Goal: Check status: Check status

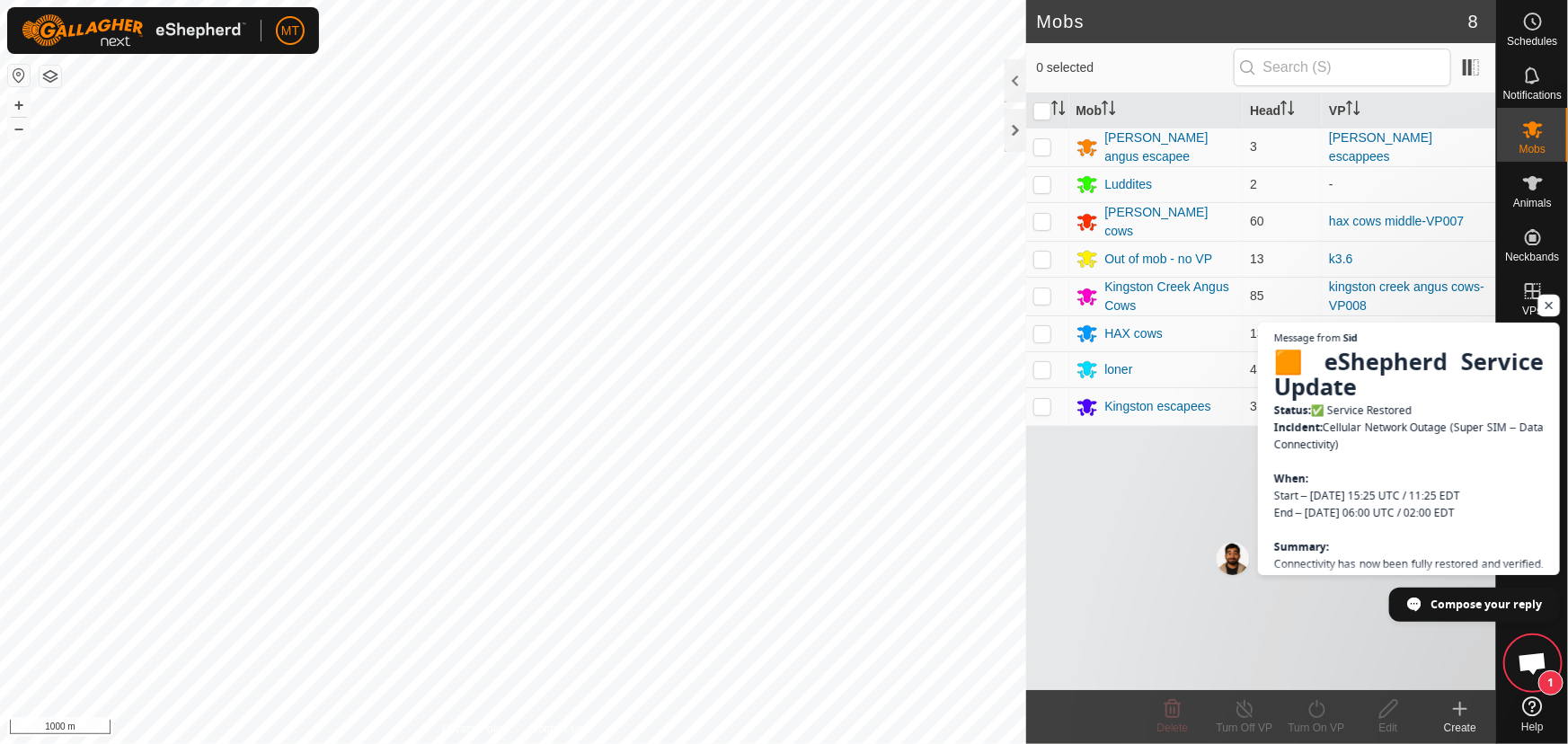
click at [1547, 303] on span "Open chat" at bounding box center [1549, 305] width 22 height 22
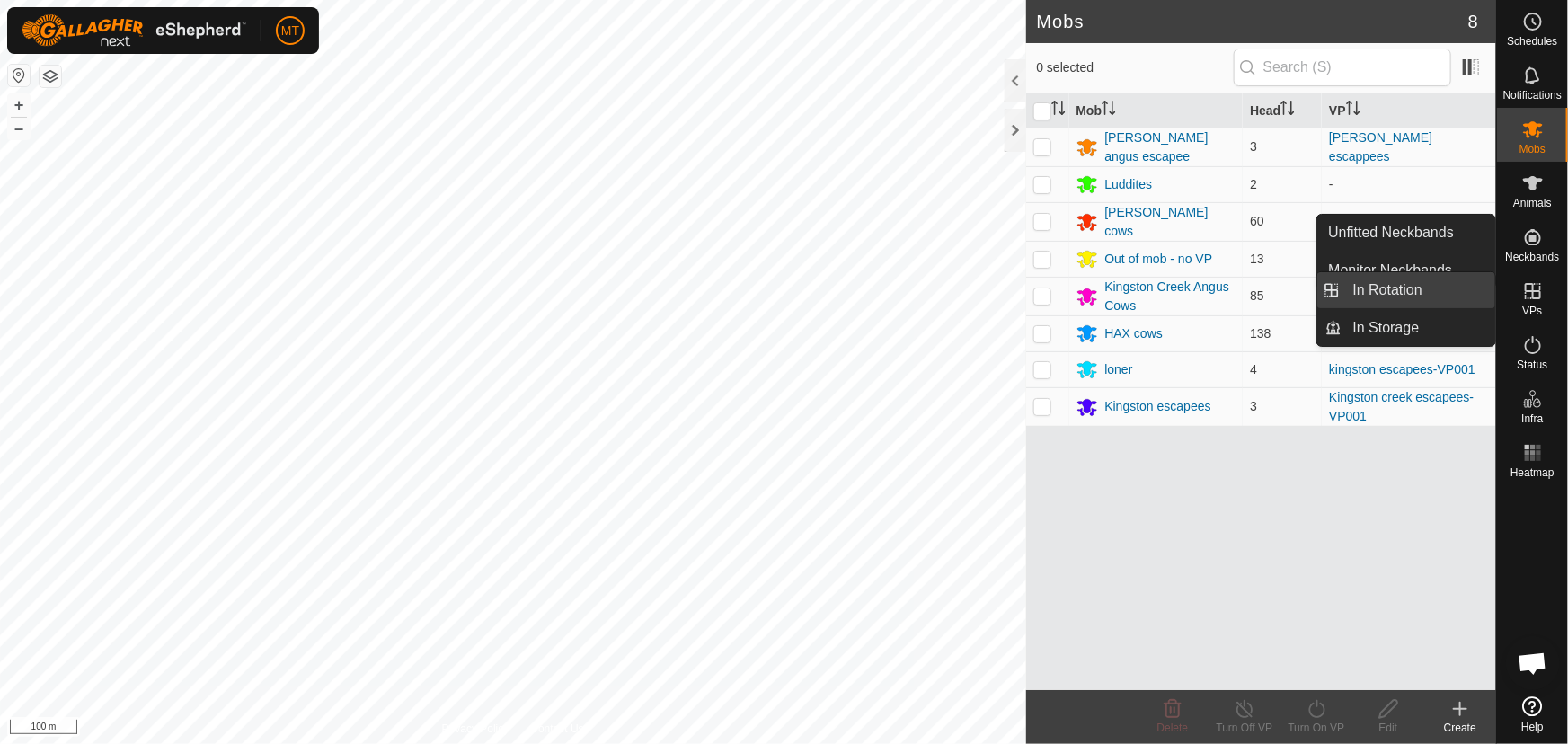
click at [1378, 288] on link "In Rotation" at bounding box center [1419, 290] width 154 height 36
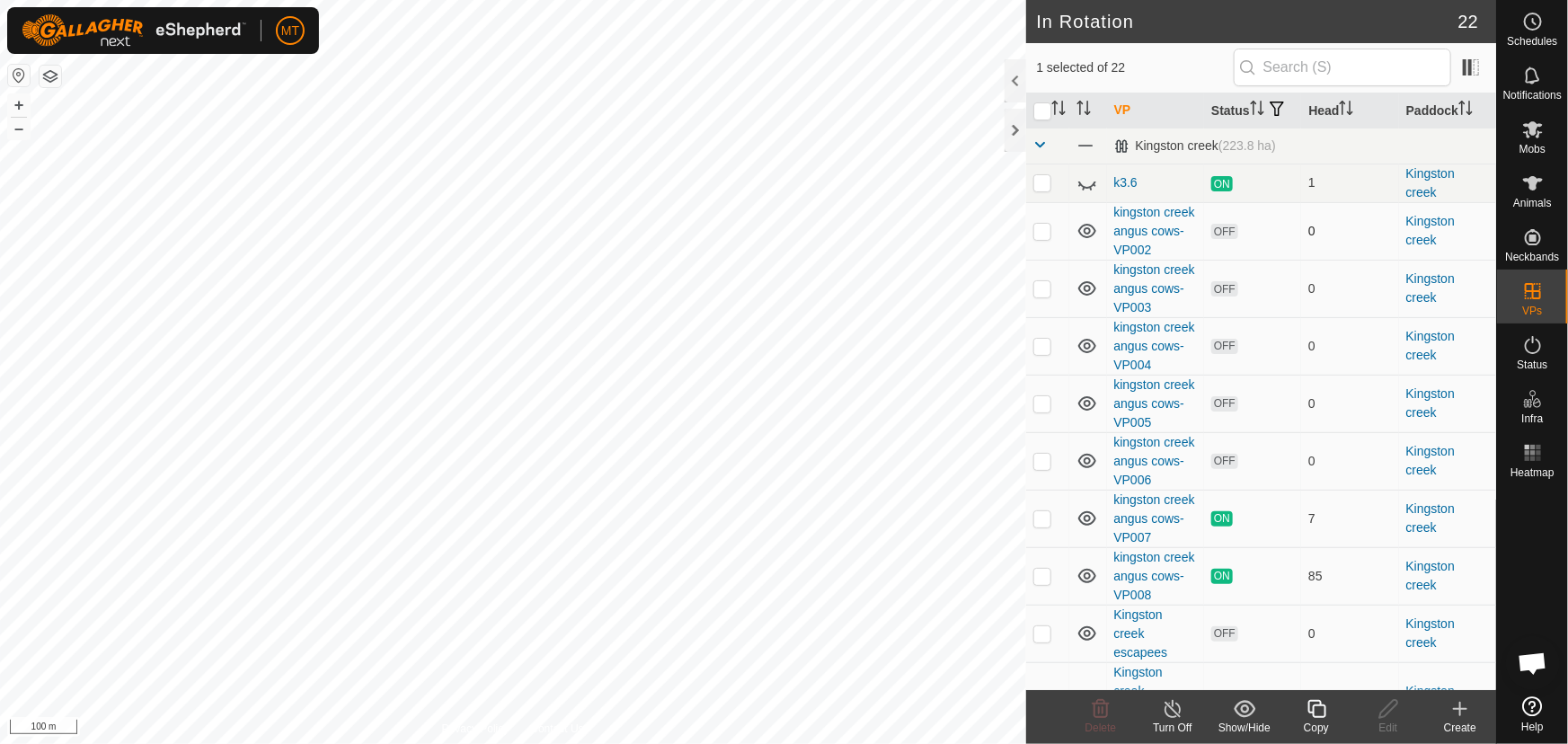
checkbox input "false"
checkbox input "true"
click at [1318, 719] on icon at bounding box center [1317, 708] width 22 height 21
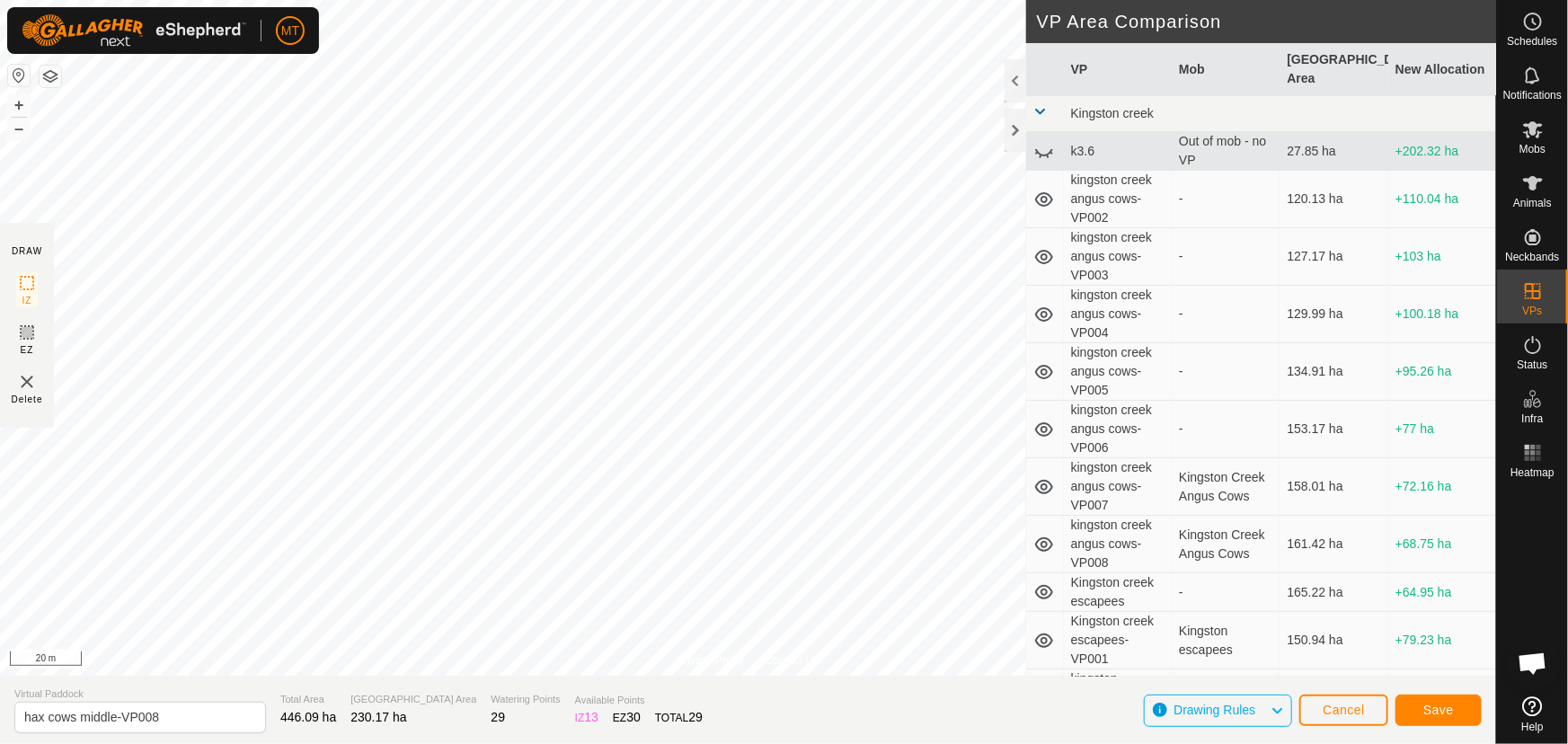
click at [698, 0] on html "MT Schedules Notifications Mobs Animals Neckbands VPs Status Infra Heatmap Help…" at bounding box center [784, 372] width 1568 height 744
click at [817, 0] on html "MT Schedules Notifications Mobs Animals Neckbands VPs Status Infra Heatmap Help…" at bounding box center [784, 372] width 1568 height 744
click at [566, 0] on html "MT Schedules Notifications Mobs Animals Neckbands VPs Status Infra Heatmap Help…" at bounding box center [784, 372] width 1568 height 744
click at [881, 0] on html "MT Schedules Notifications Mobs Animals Neckbands VPs Status Infra Heatmap Help…" at bounding box center [784, 372] width 1568 height 744
click at [591, 0] on html "MT Schedules Notifications Mobs Animals Neckbands VPs Status Infra Heatmap Help…" at bounding box center [784, 372] width 1568 height 744
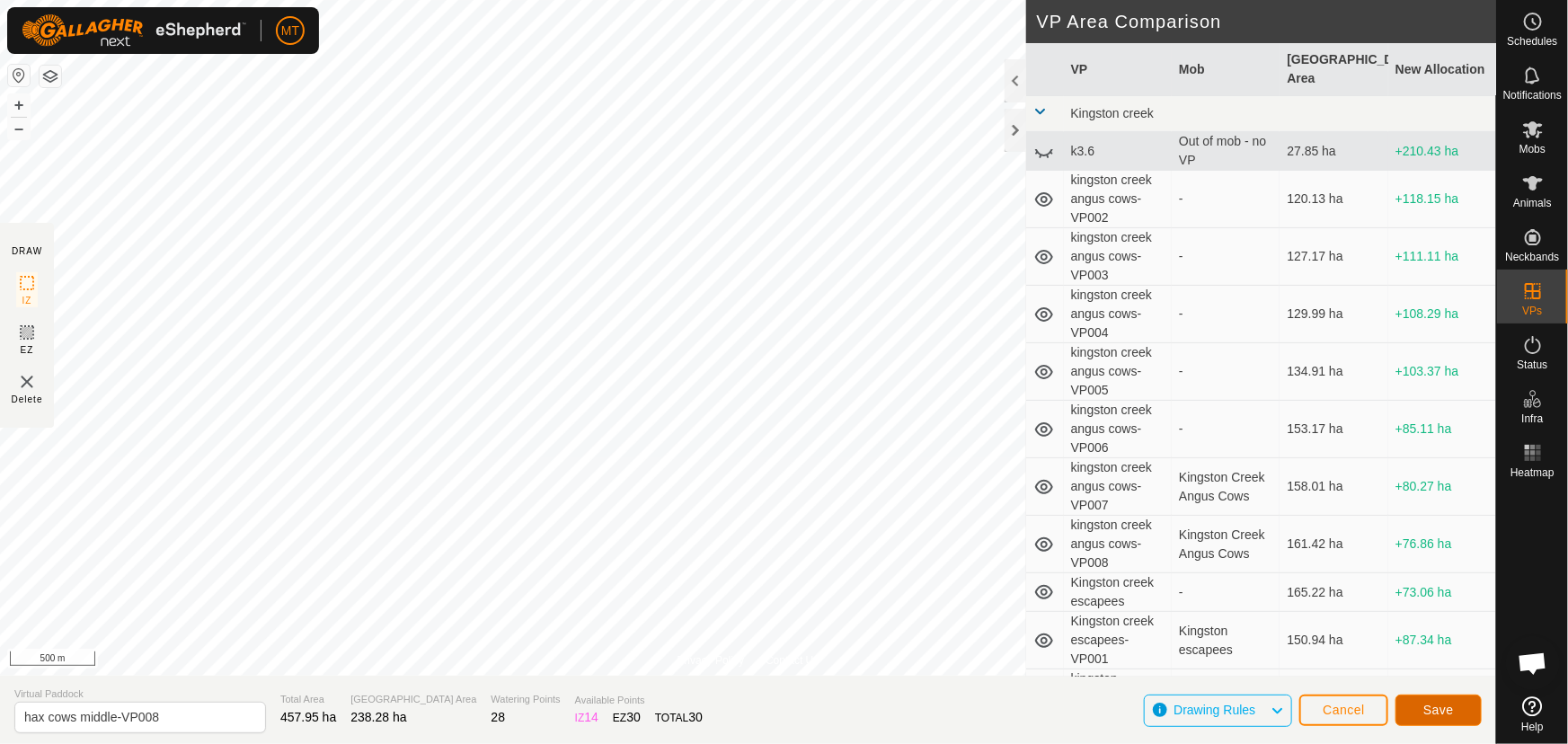
click at [1443, 705] on span "Save" at bounding box center [1438, 710] width 31 height 15
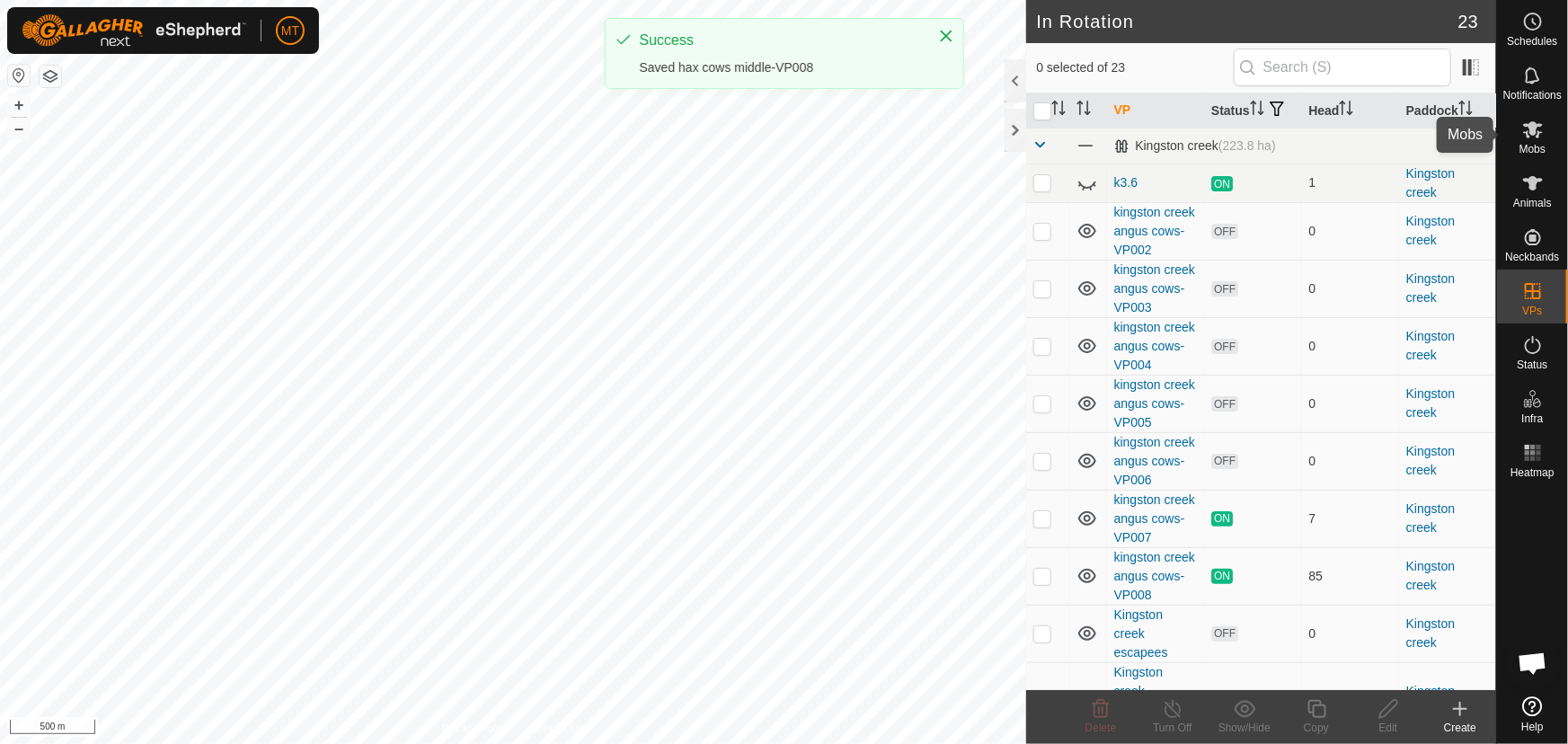
click at [1519, 128] on es-mob-svg-icon at bounding box center [1533, 129] width 32 height 29
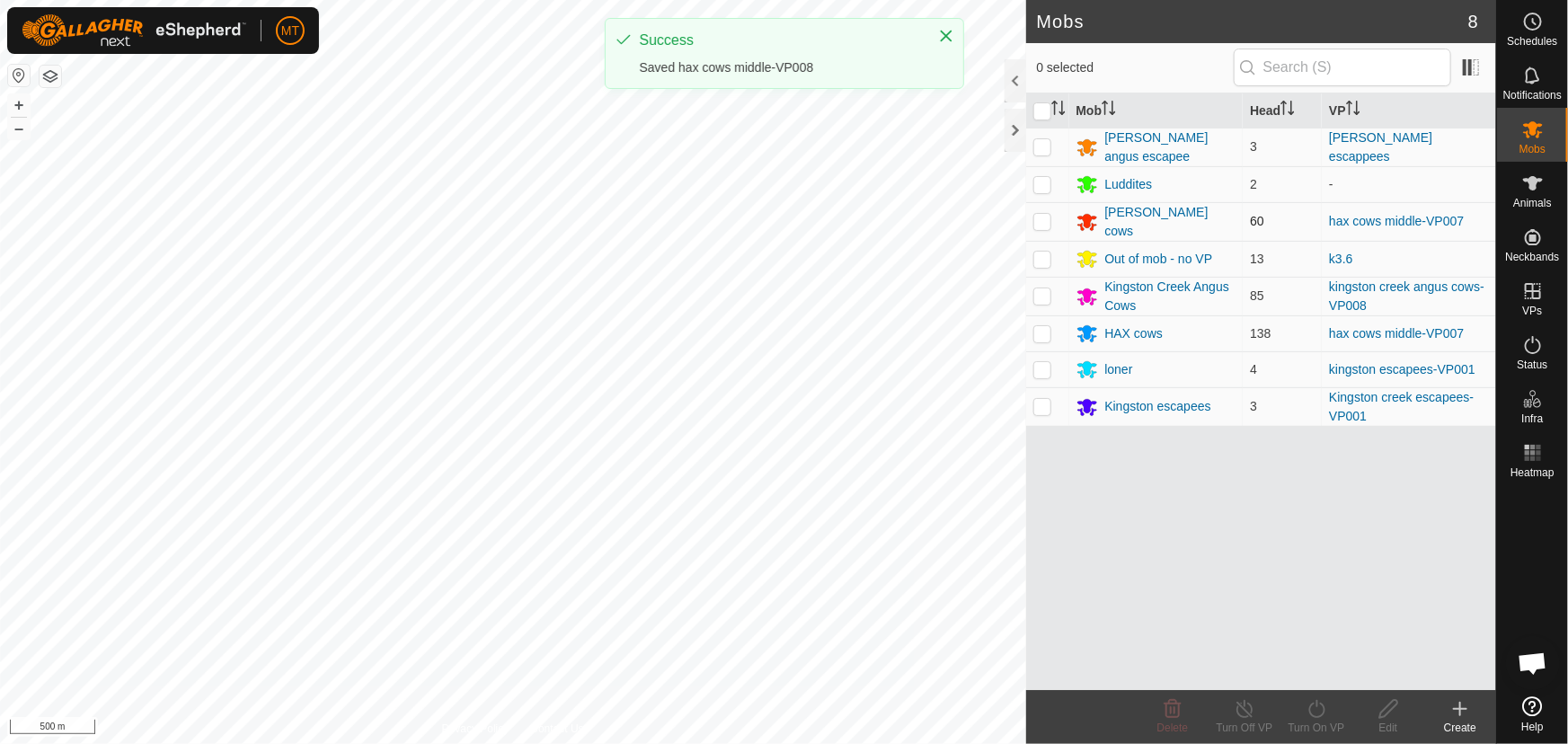
click at [1042, 221] on p-checkbox at bounding box center [1041, 221] width 18 height 15
checkbox input "true"
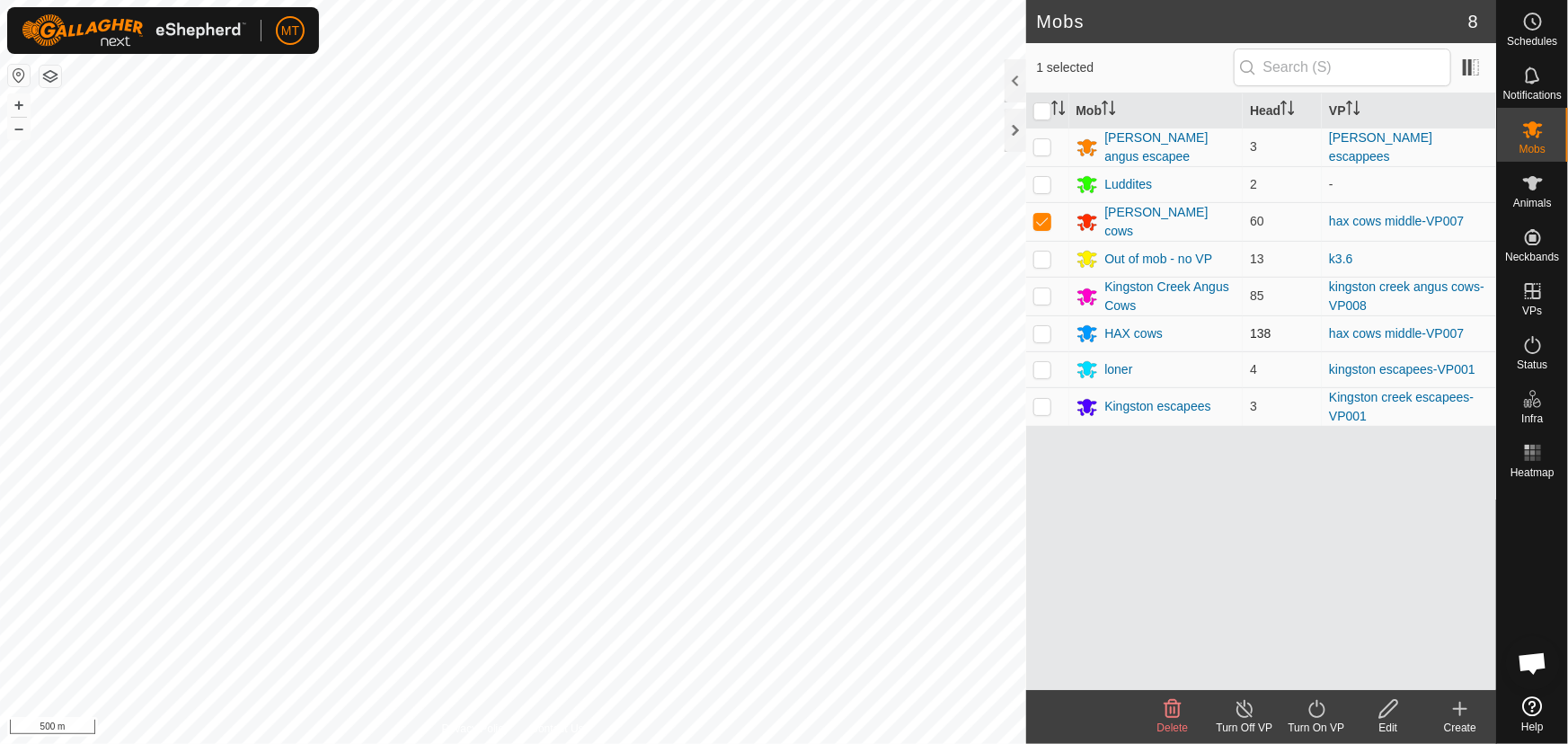
click at [1040, 331] on p-checkbox at bounding box center [1041, 333] width 18 height 15
checkbox input "true"
click at [1322, 723] on div "Turn On VP" at bounding box center [1316, 727] width 72 height 16
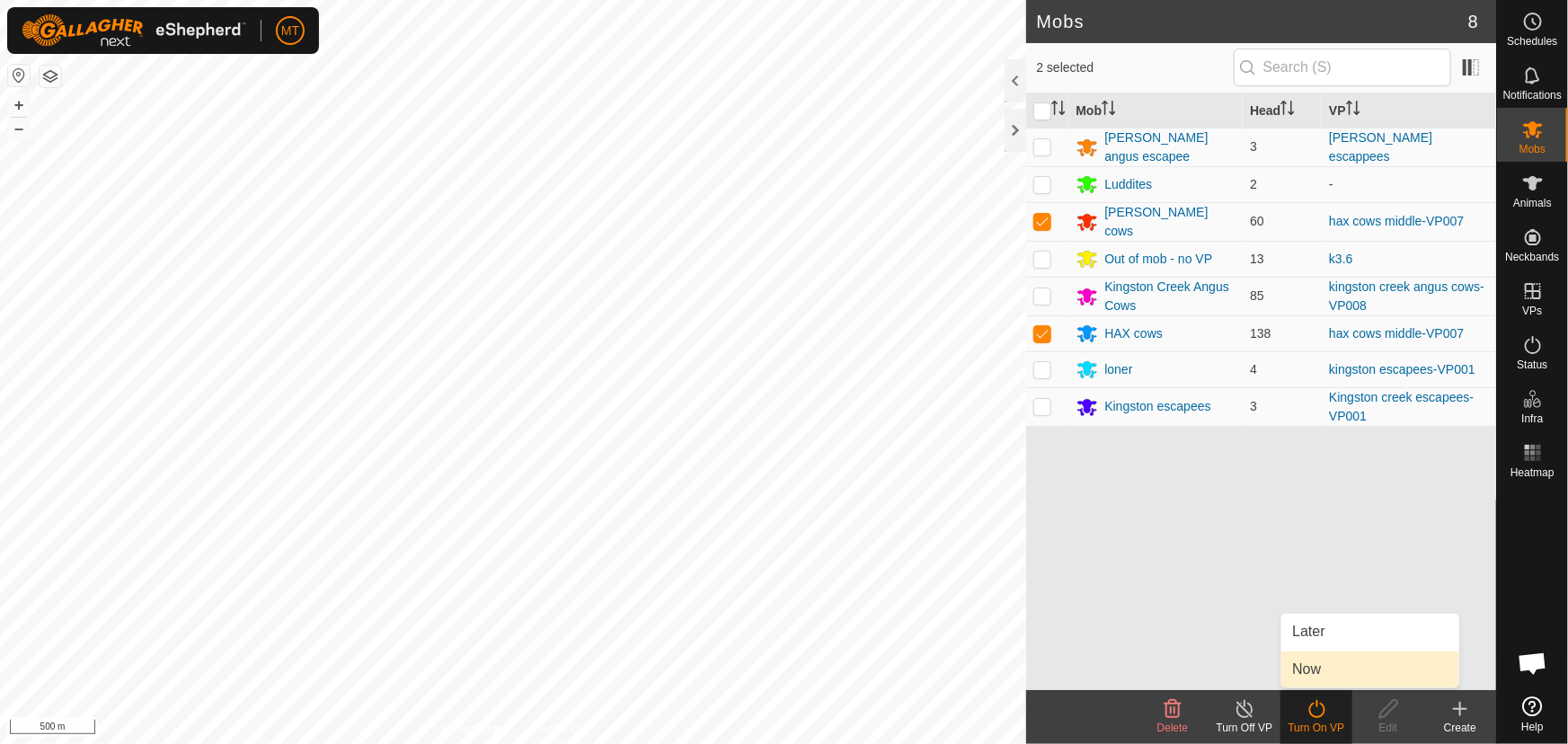
click at [1318, 666] on link "Now" at bounding box center [1370, 669] width 178 height 36
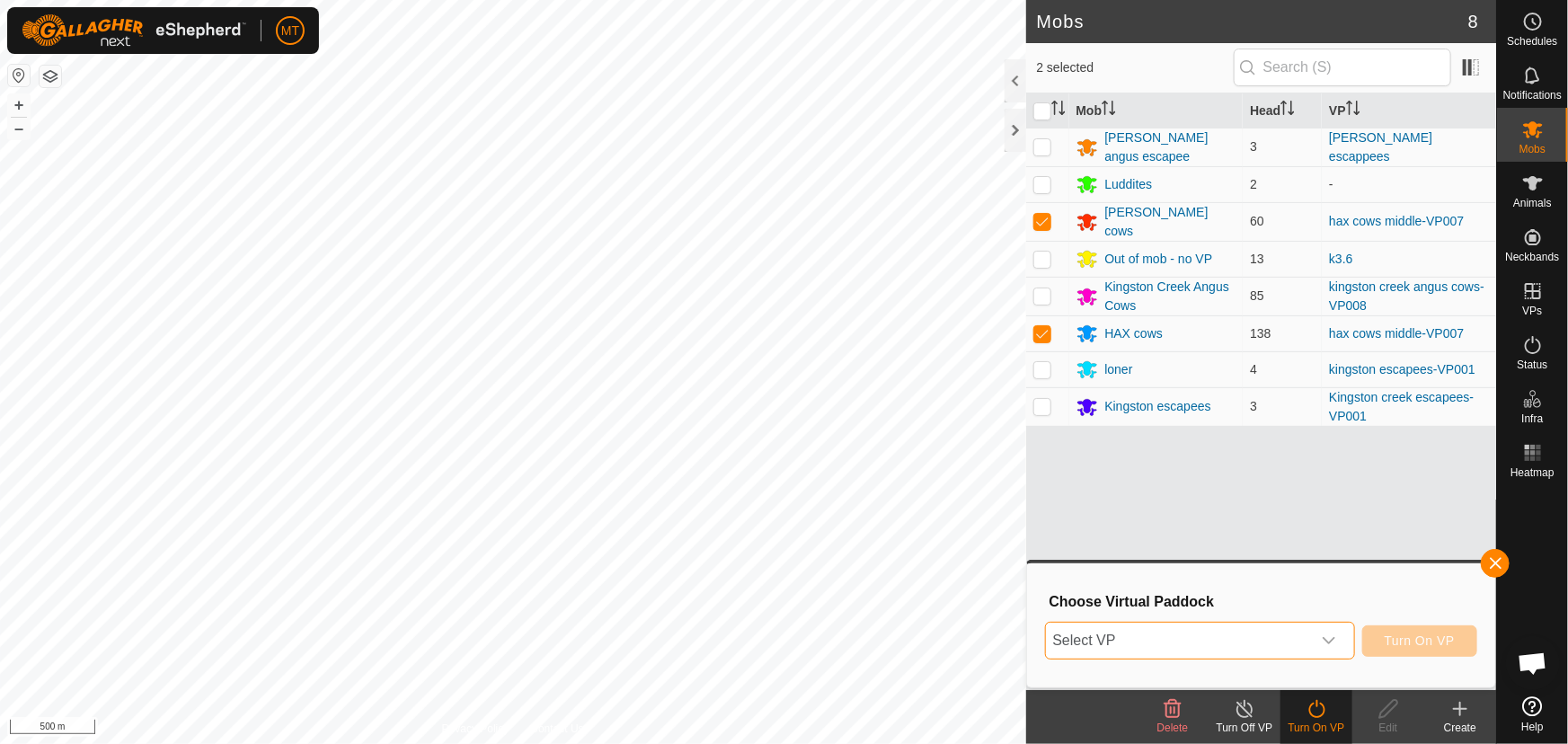
click at [1263, 647] on span "Select VP" at bounding box center [1178, 640] width 265 height 36
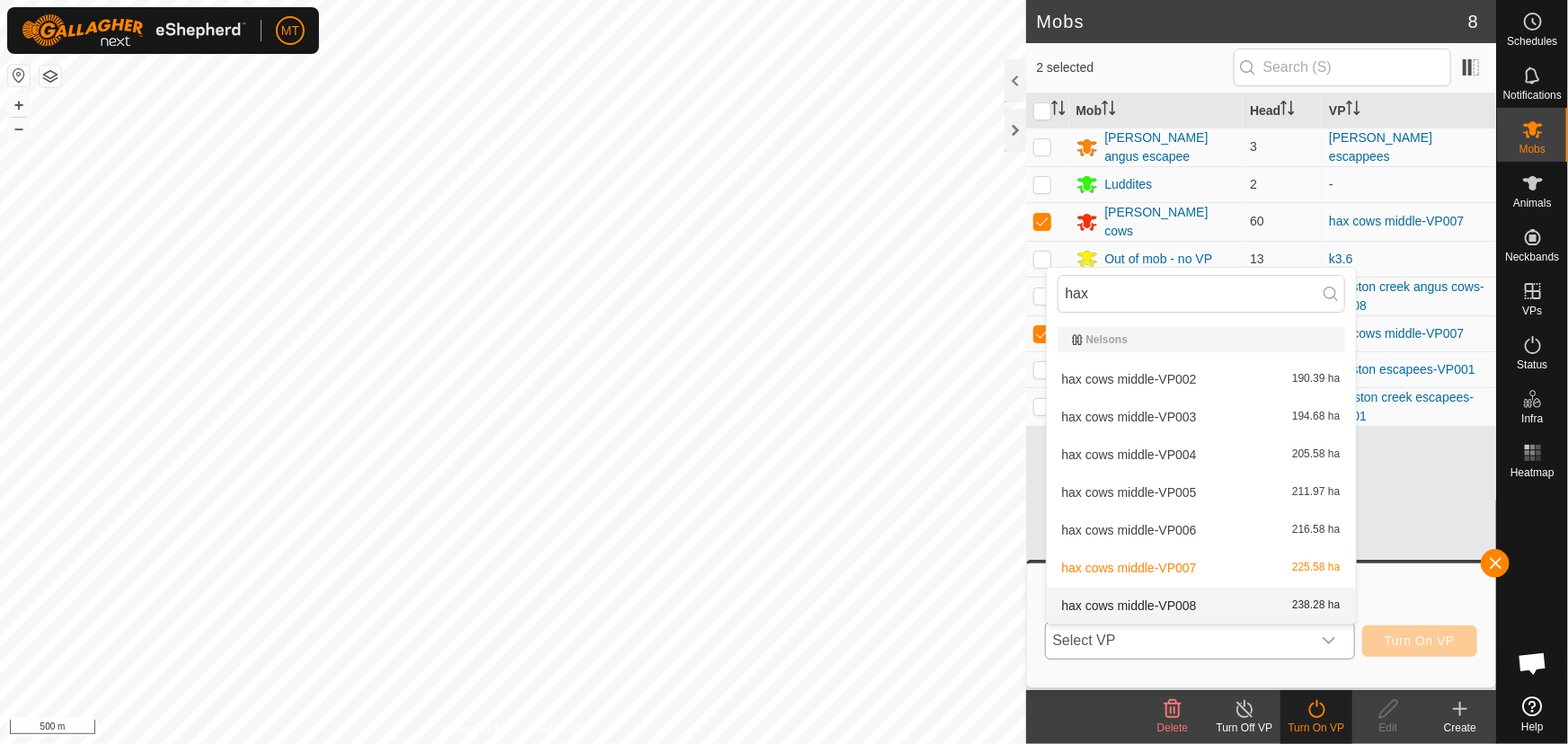
type input "hax"
click at [1168, 600] on li "hax cows middle-VP008 238.28 ha" at bounding box center [1201, 605] width 309 height 36
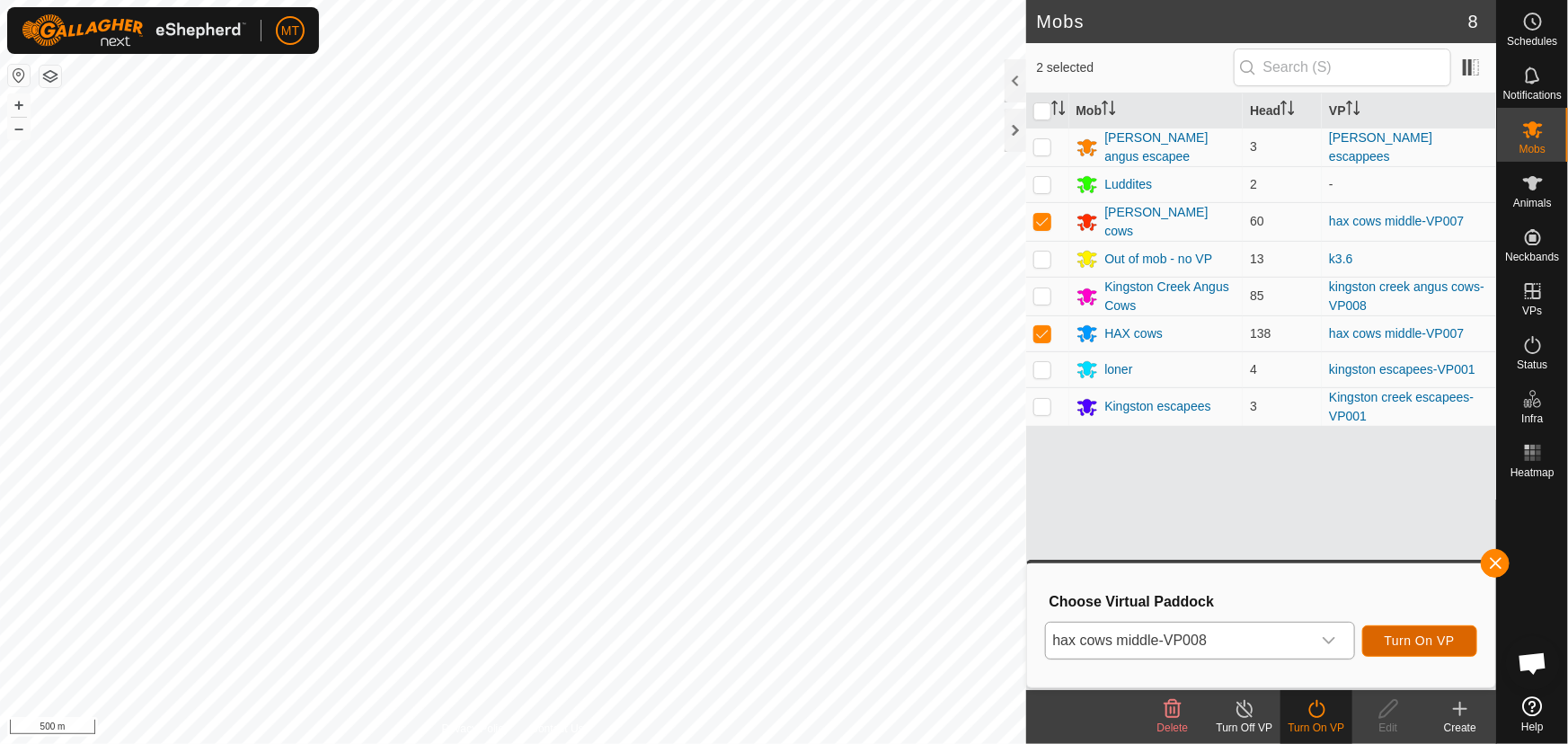
click at [1444, 633] on span "Turn On VP" at bounding box center [1420, 640] width 70 height 15
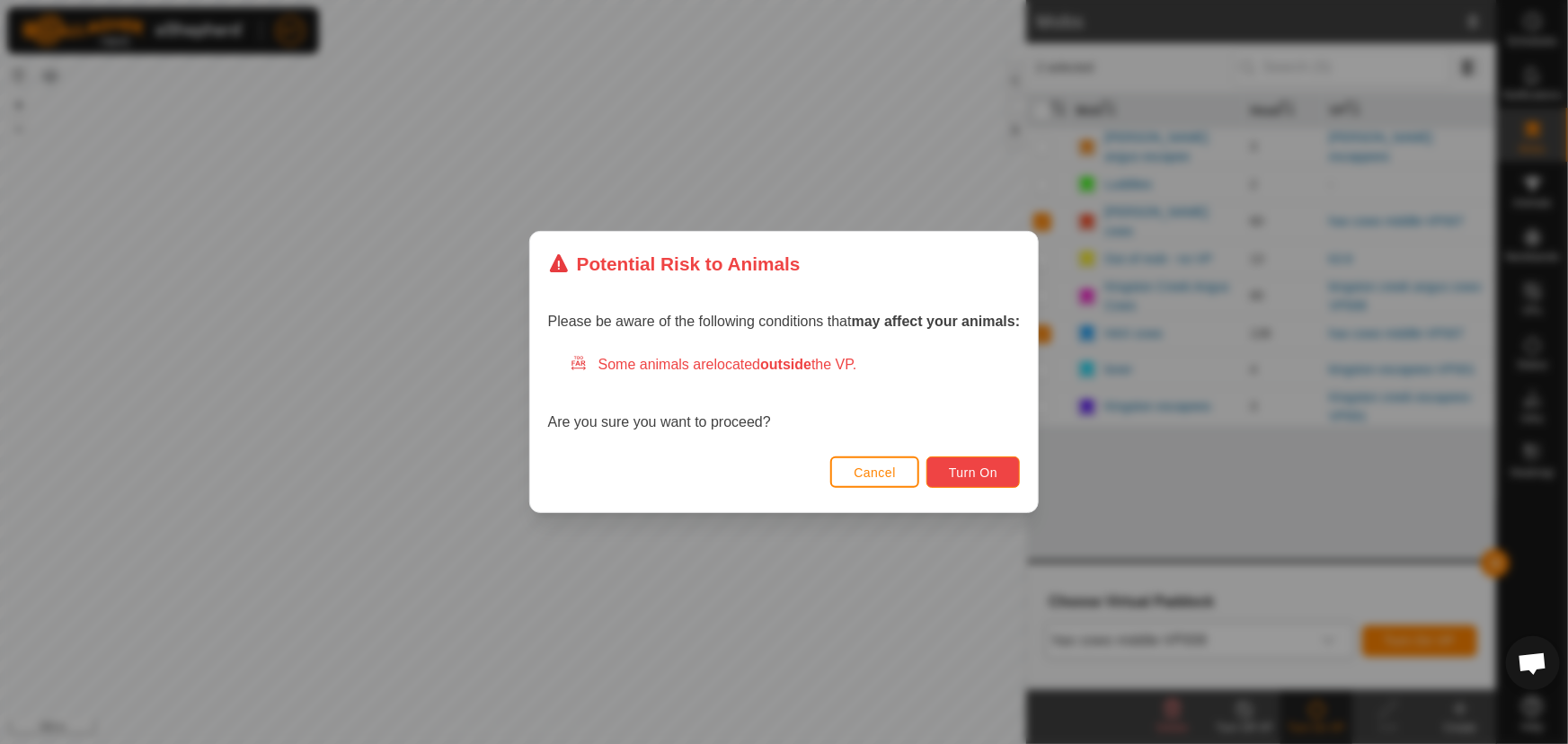
click at [952, 468] on span "Turn On" at bounding box center [973, 473] width 48 height 15
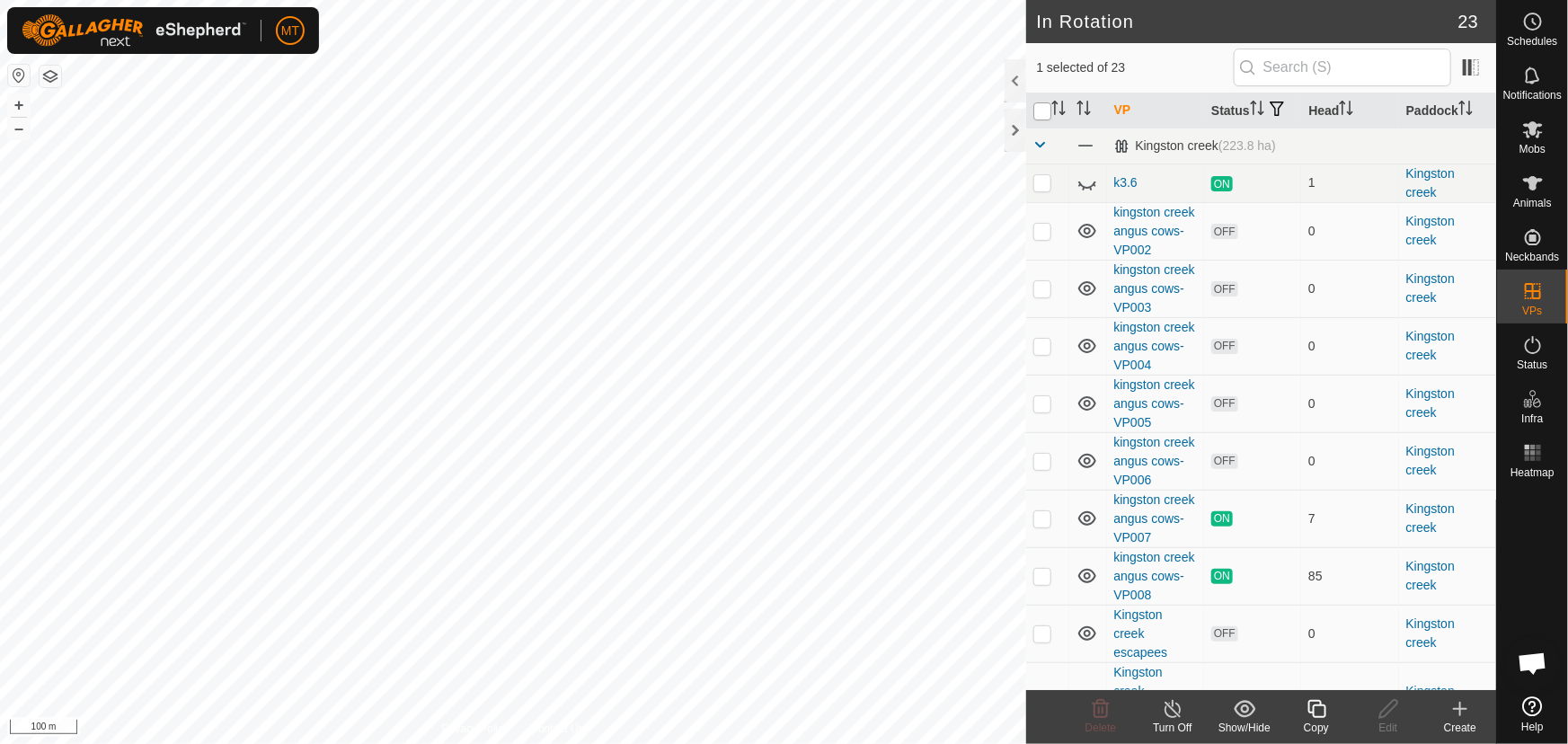
click at [1038, 120] on input "checkbox" at bounding box center [1041, 111] width 18 height 18
checkbox input "true"
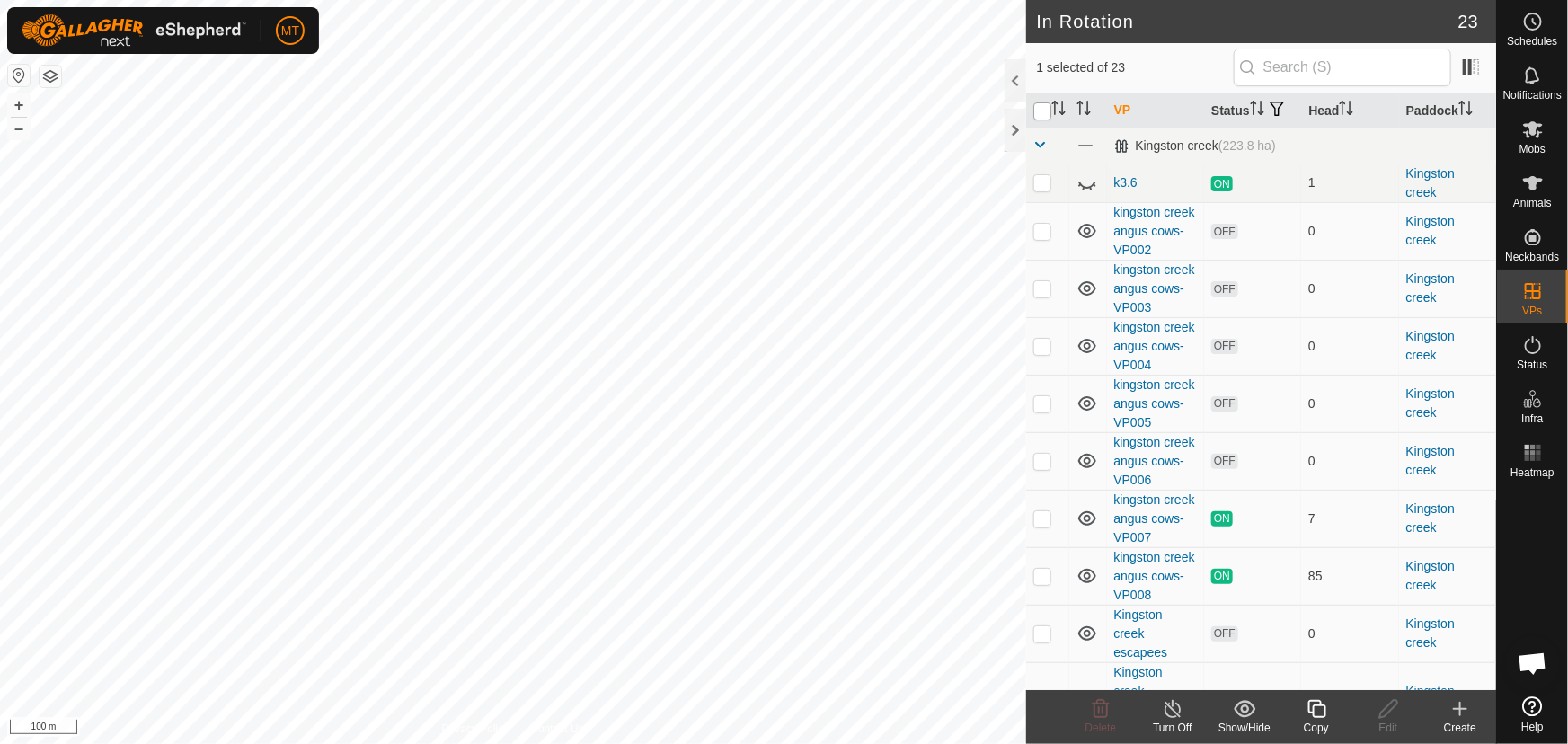
checkbox input "true"
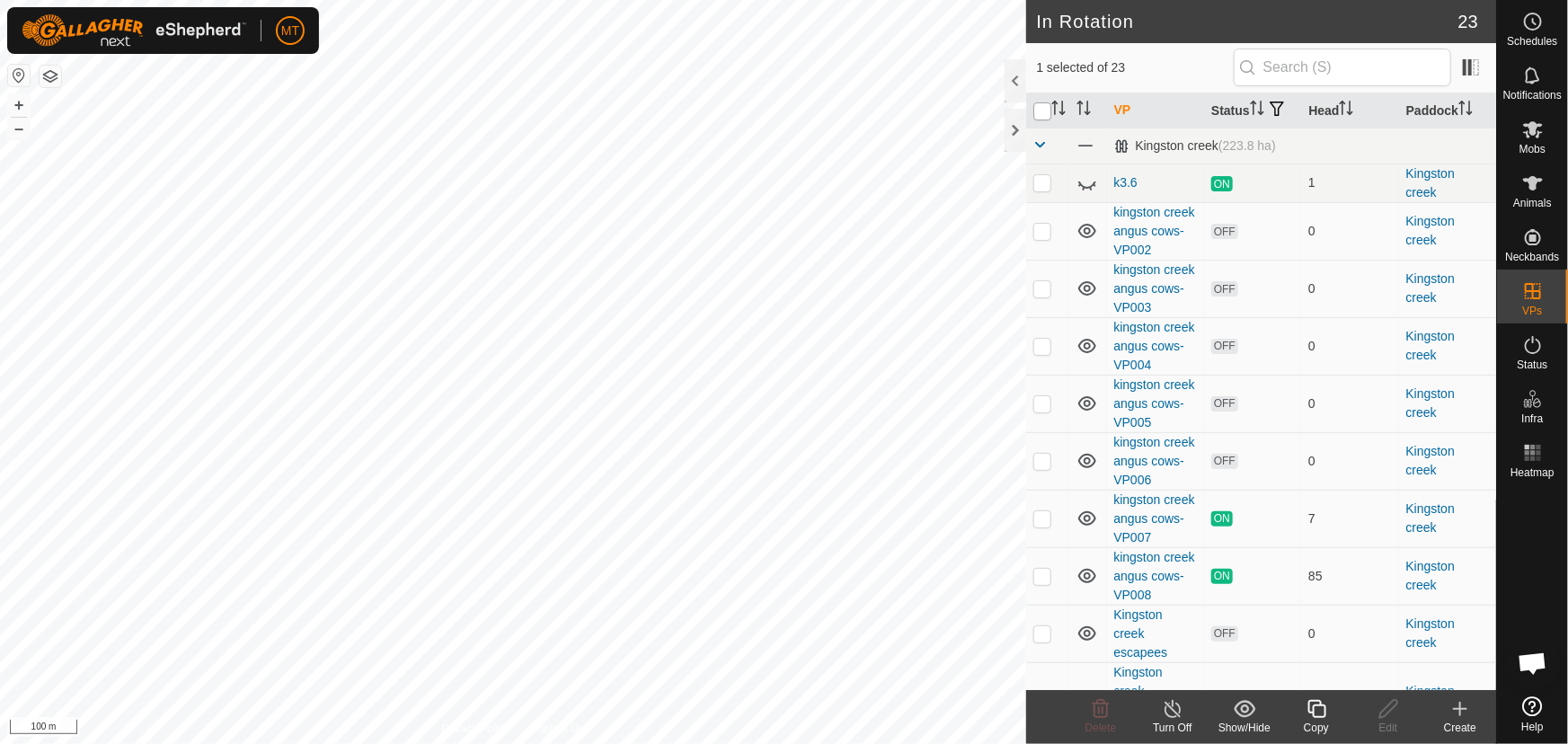
checkbox input "true"
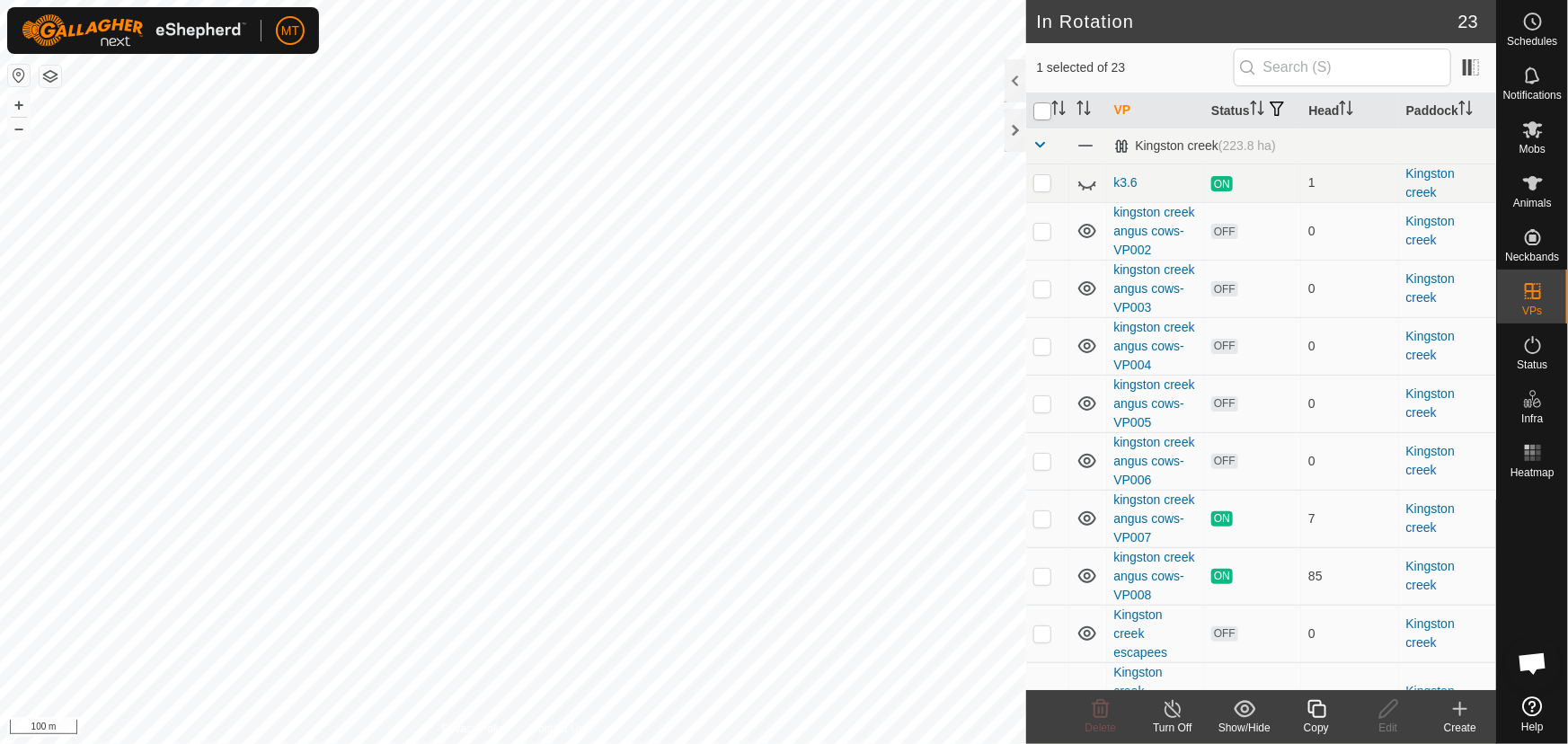
checkbox input "true"
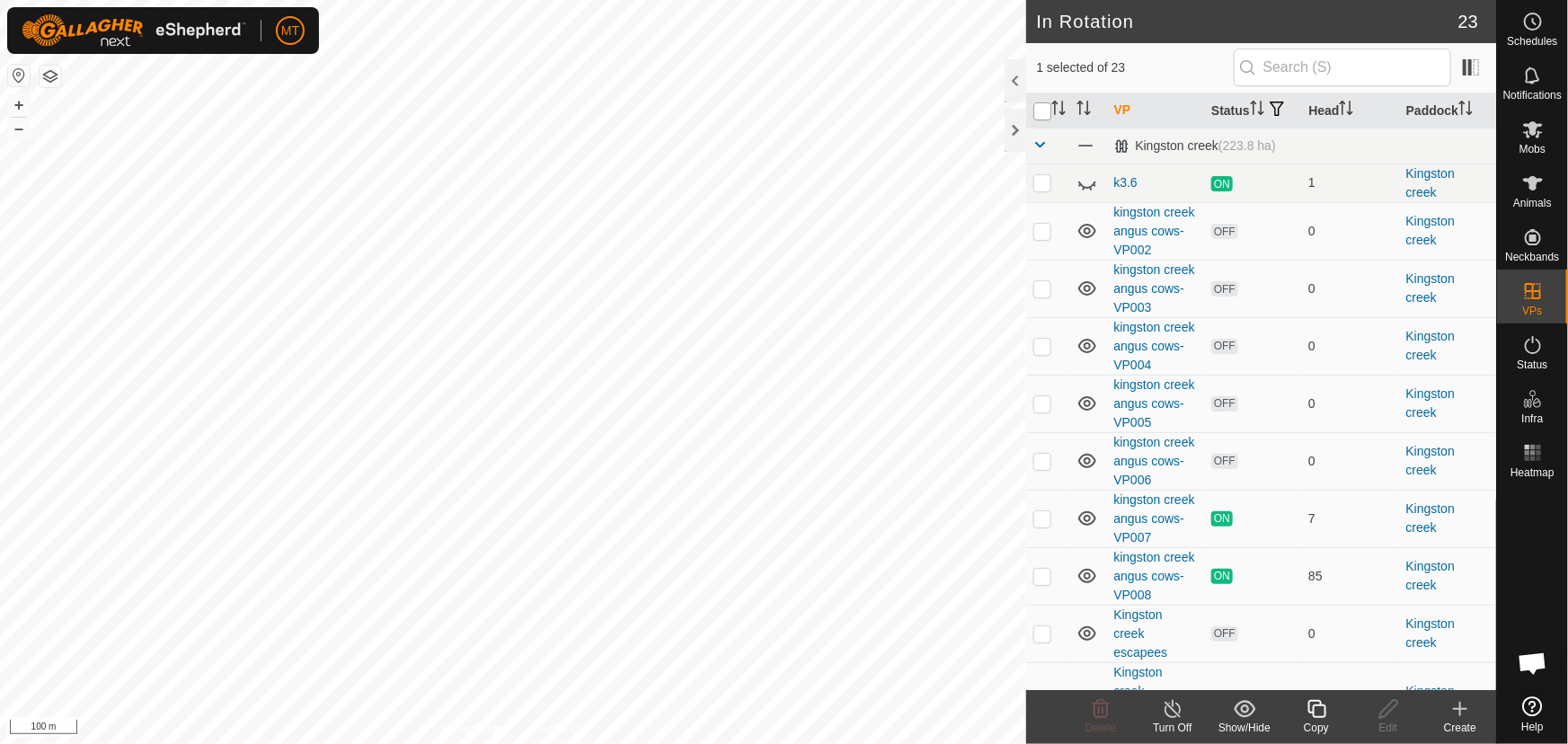
checkbox input "true"
click at [1038, 120] on input "checkbox" at bounding box center [1041, 111] width 18 height 18
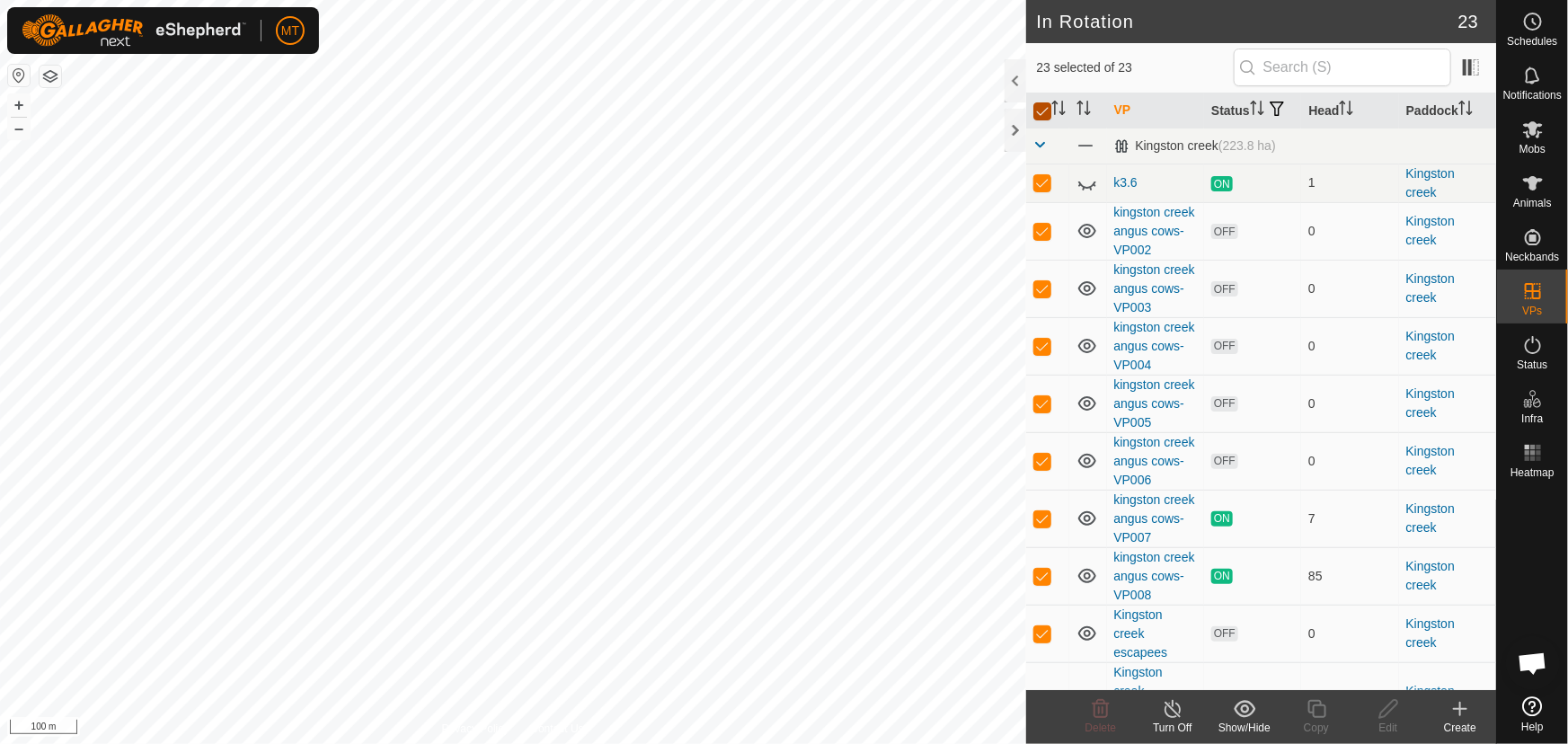
checkbox input "false"
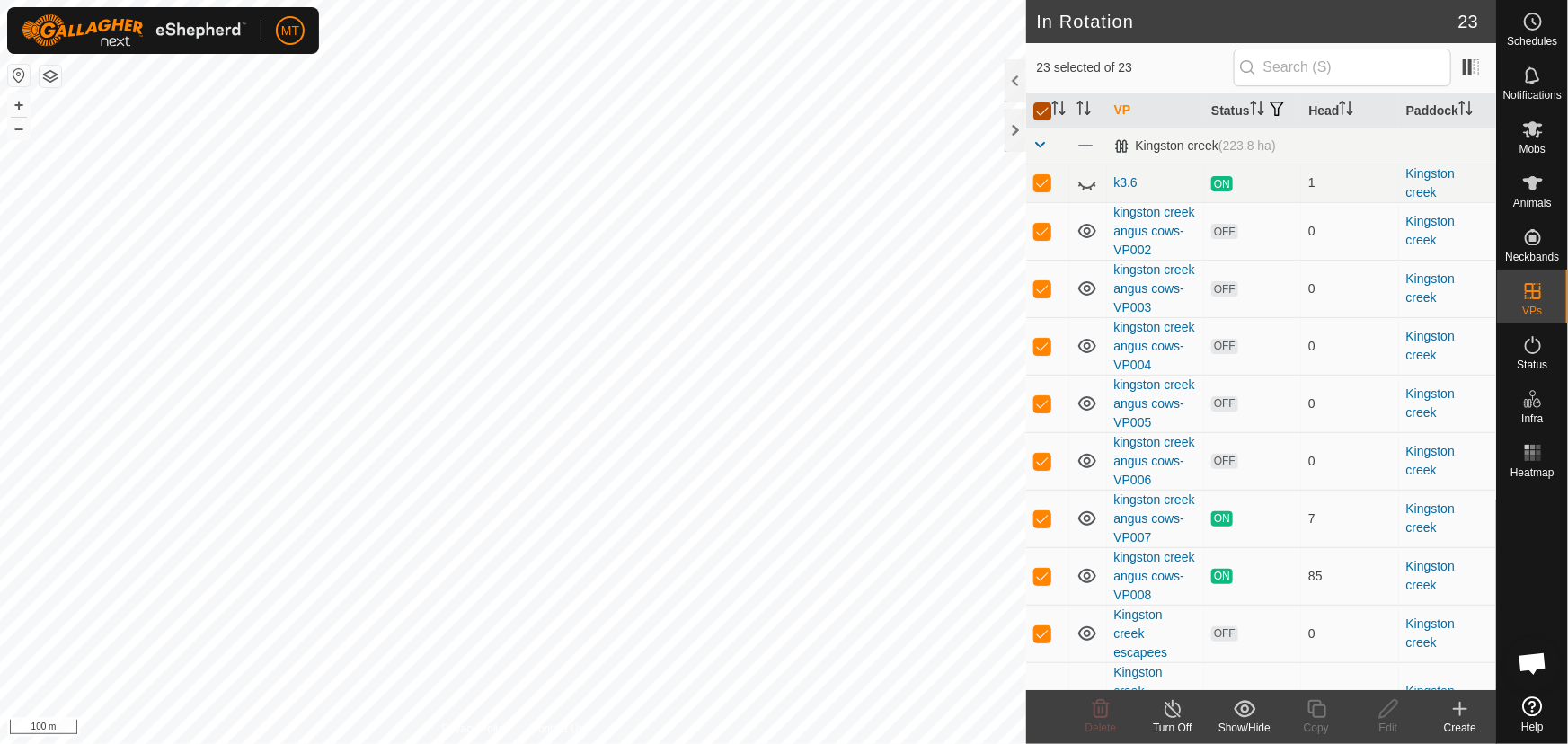
checkbox input "false"
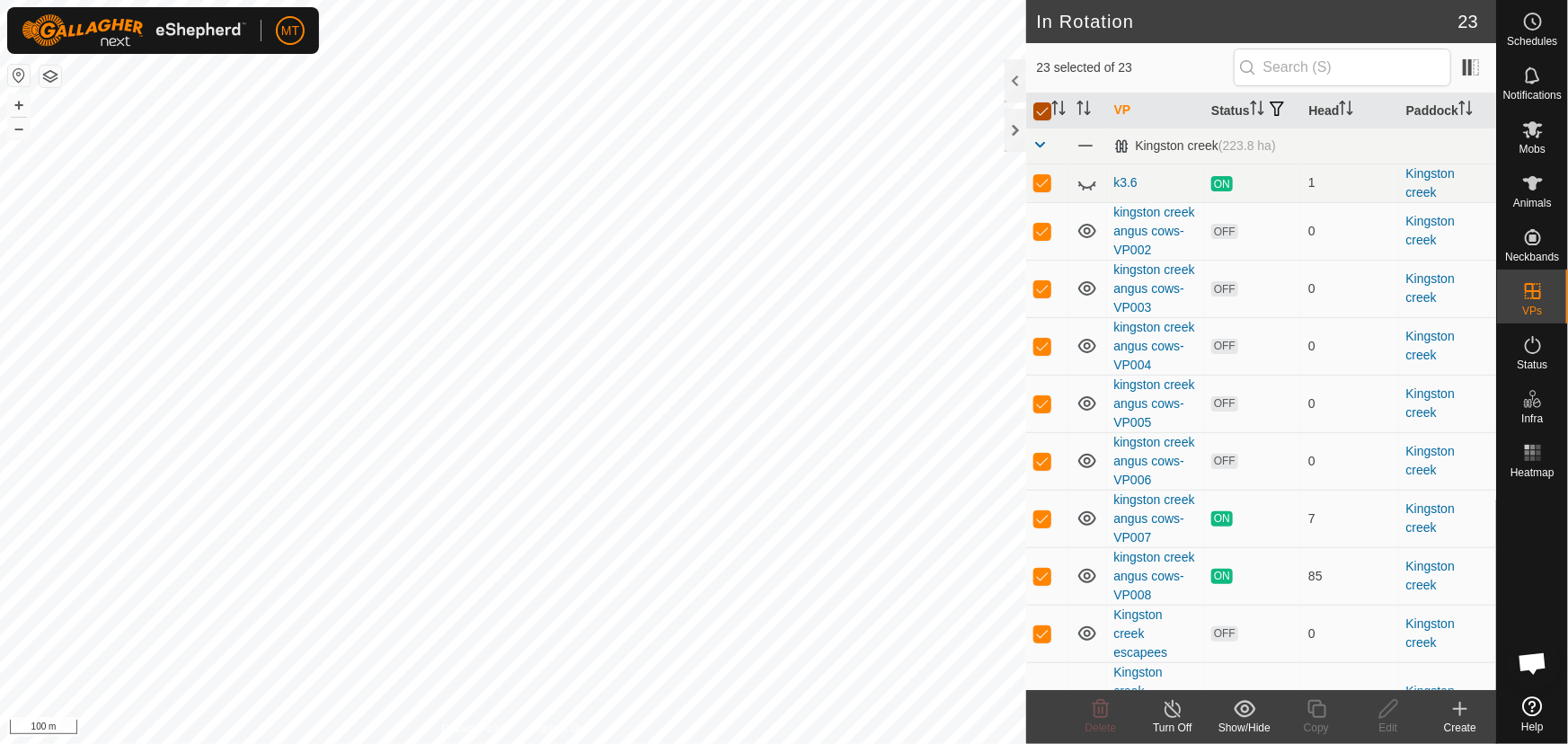
checkbox input "false"
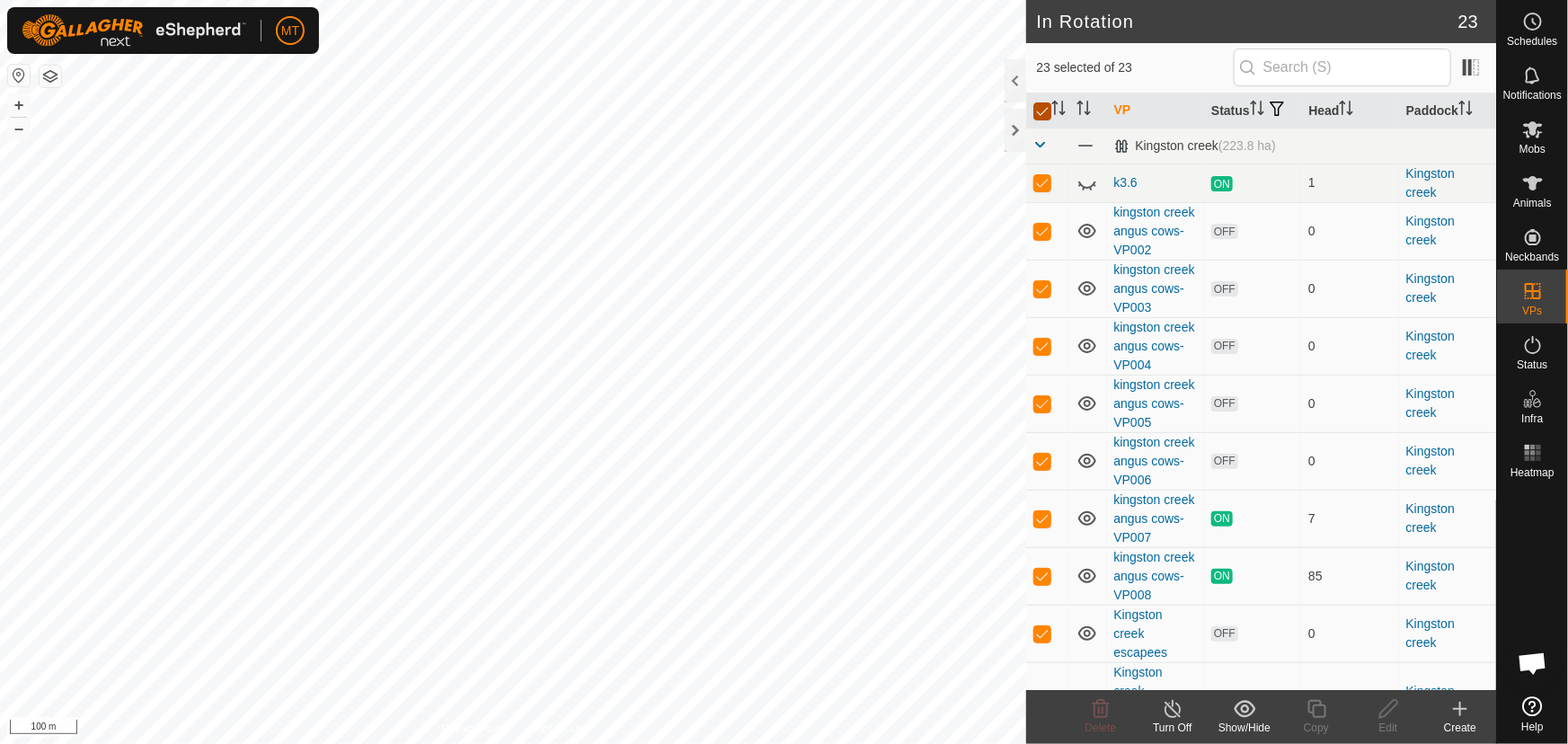
checkbox input "false"
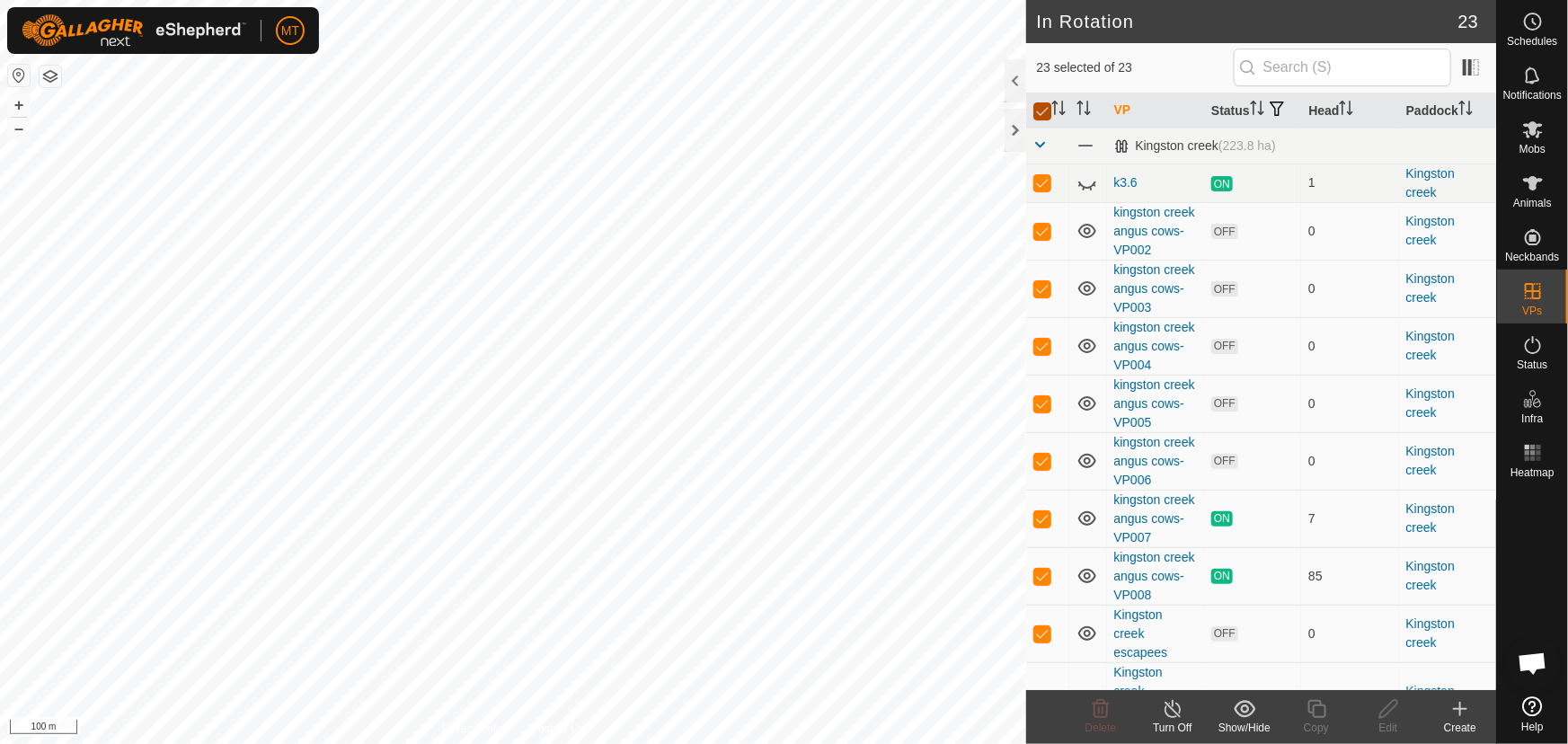
checkbox input "false"
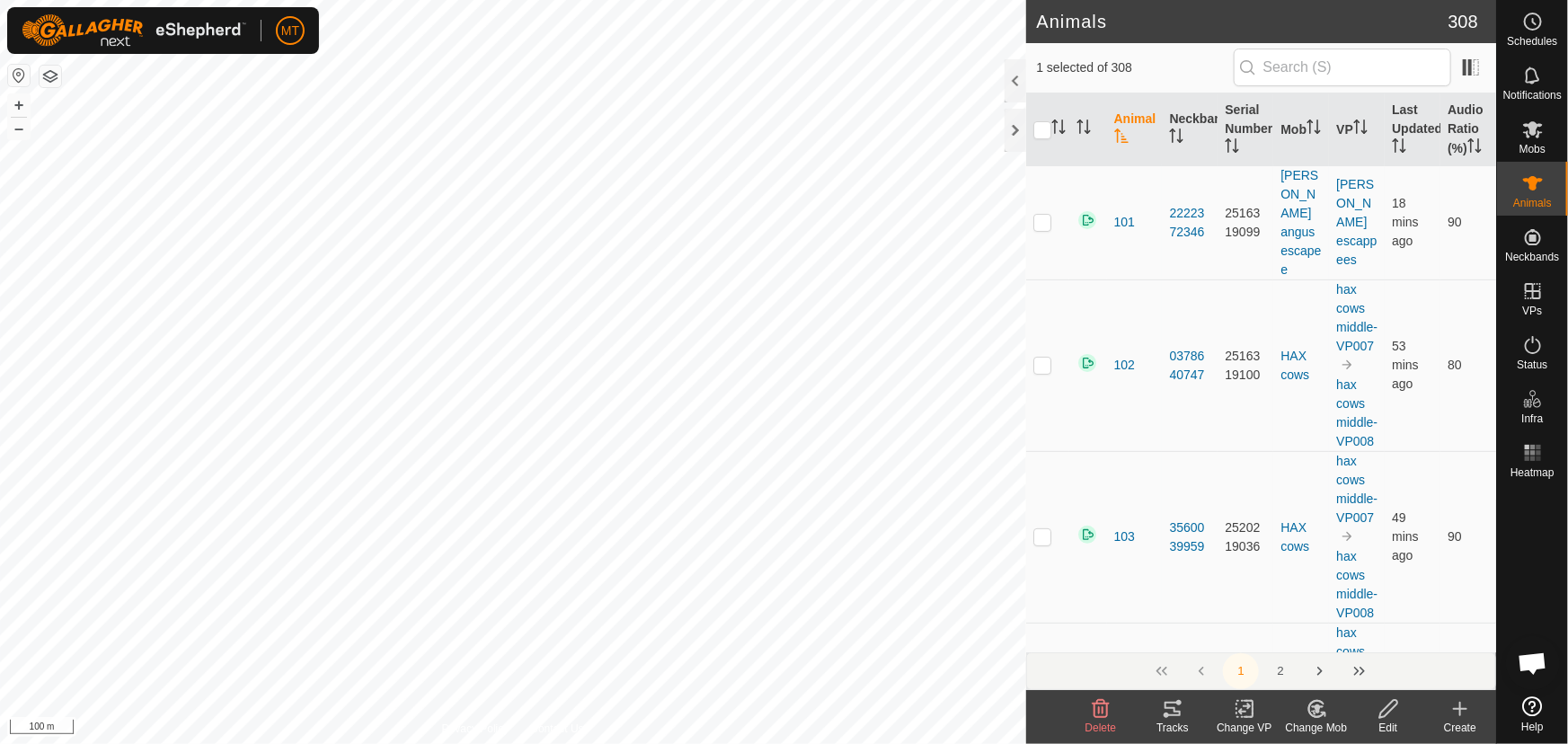
click at [1175, 713] on icon at bounding box center [1172, 708] width 21 height 21
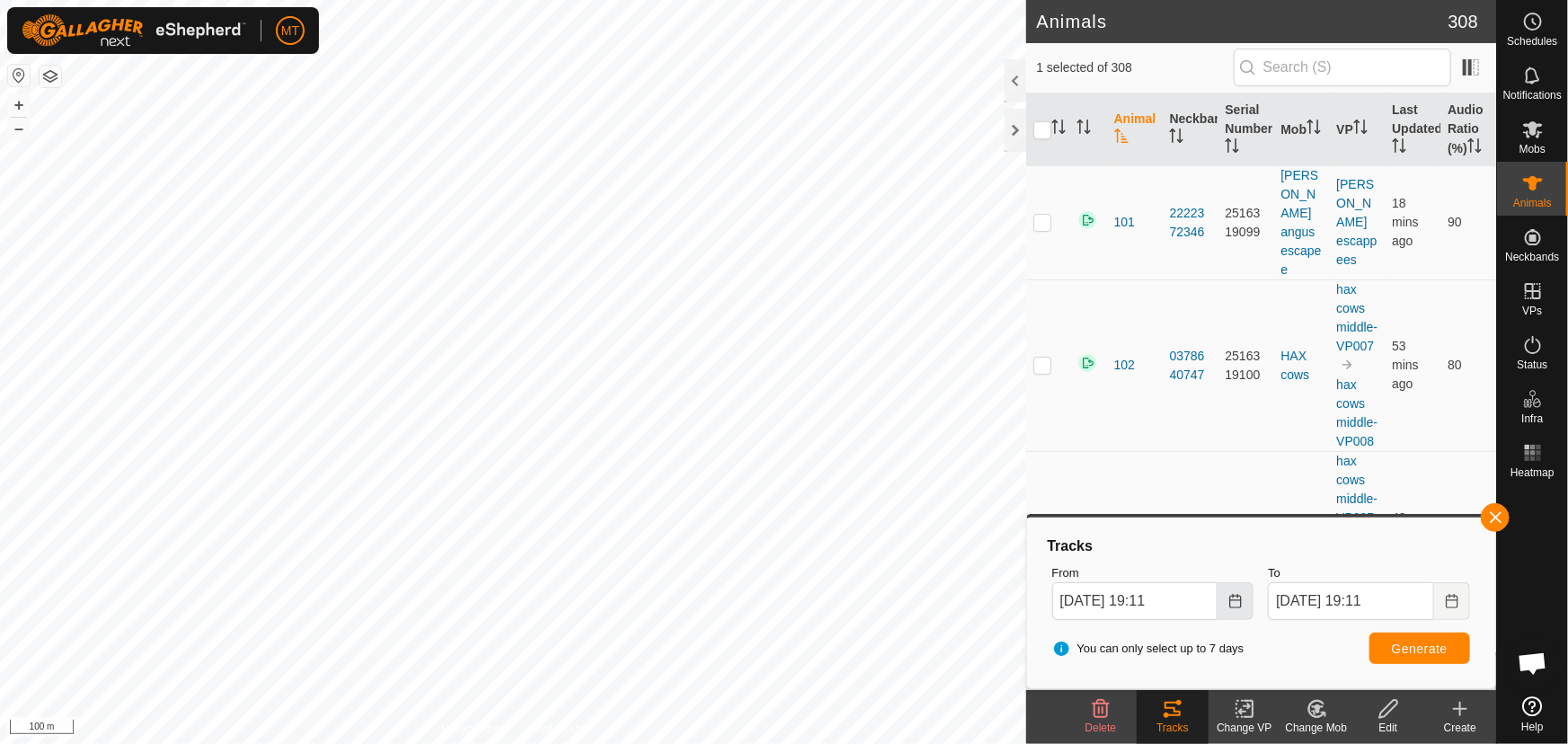
click at [1237, 601] on icon "Choose Date" at bounding box center [1236, 601] width 15 height 15
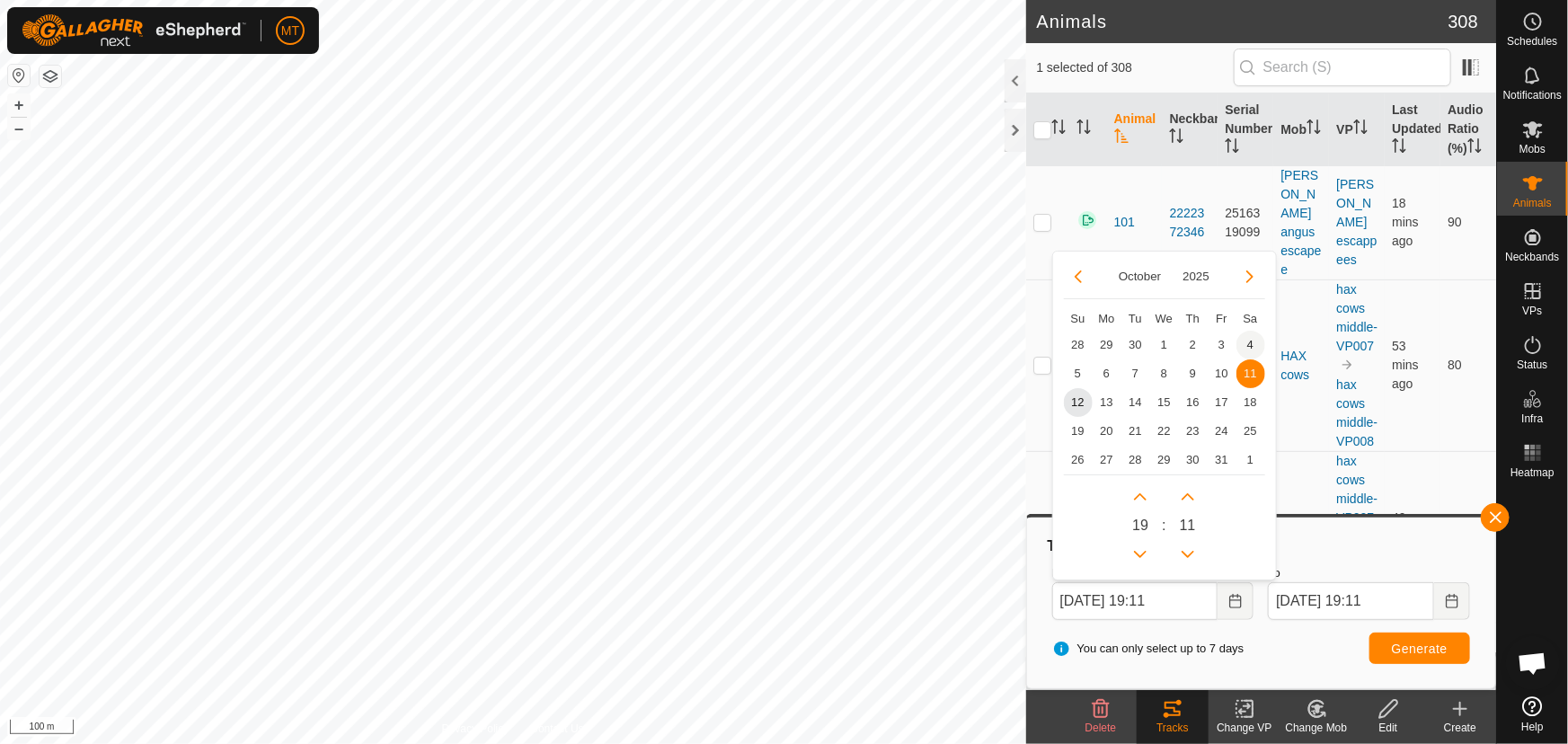
click at [1246, 344] on span "4" at bounding box center [1251, 344] width 29 height 29
type input "[DATE] 19:11"
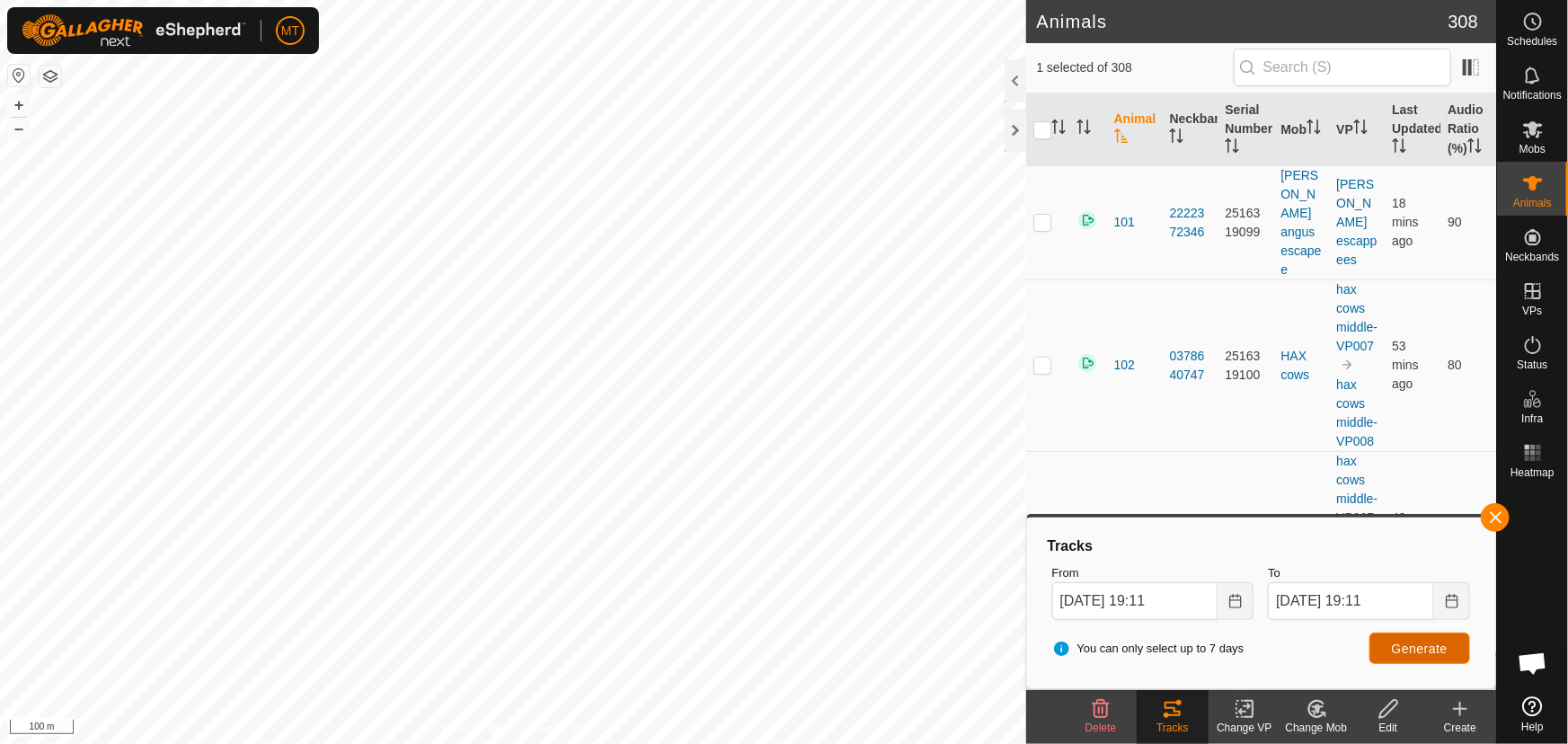
click at [1383, 640] on button "Generate" at bounding box center [1419, 648] width 101 height 31
click at [1385, 646] on button "Generate" at bounding box center [1419, 648] width 101 height 31
click at [1495, 510] on button "button" at bounding box center [1495, 517] width 29 height 29
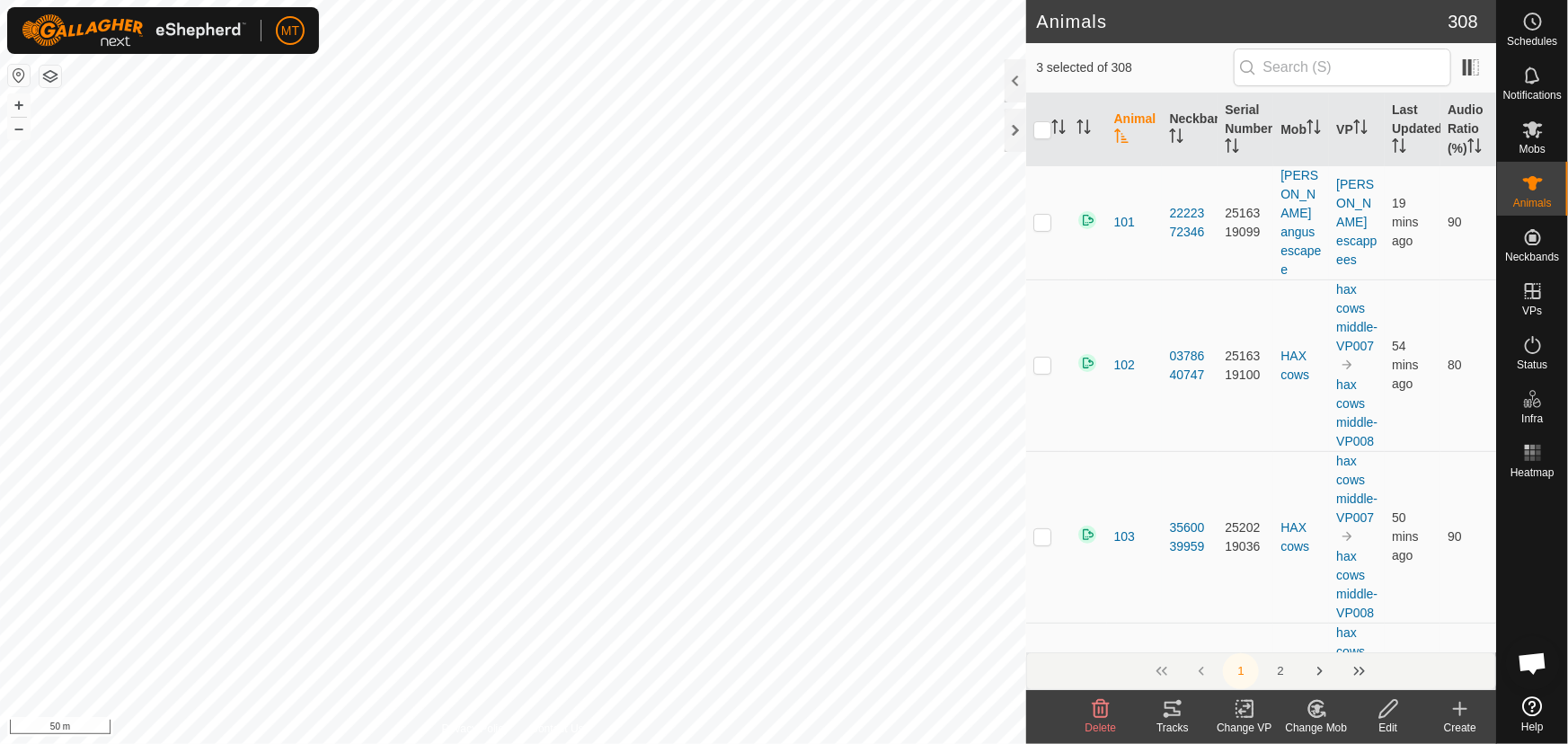
click at [1174, 710] on icon at bounding box center [1172, 708] width 21 height 21
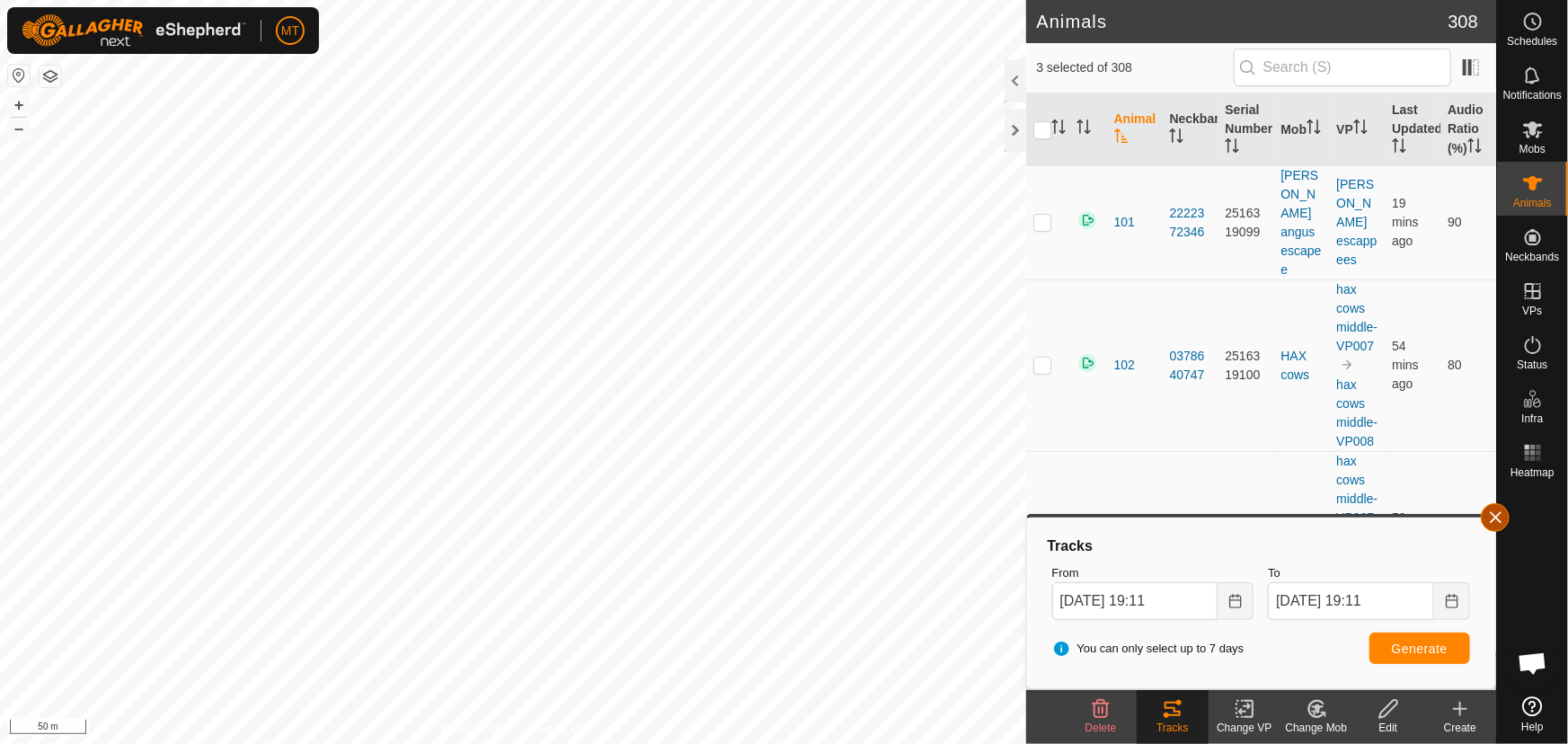
click at [1491, 519] on button "button" at bounding box center [1495, 517] width 29 height 29
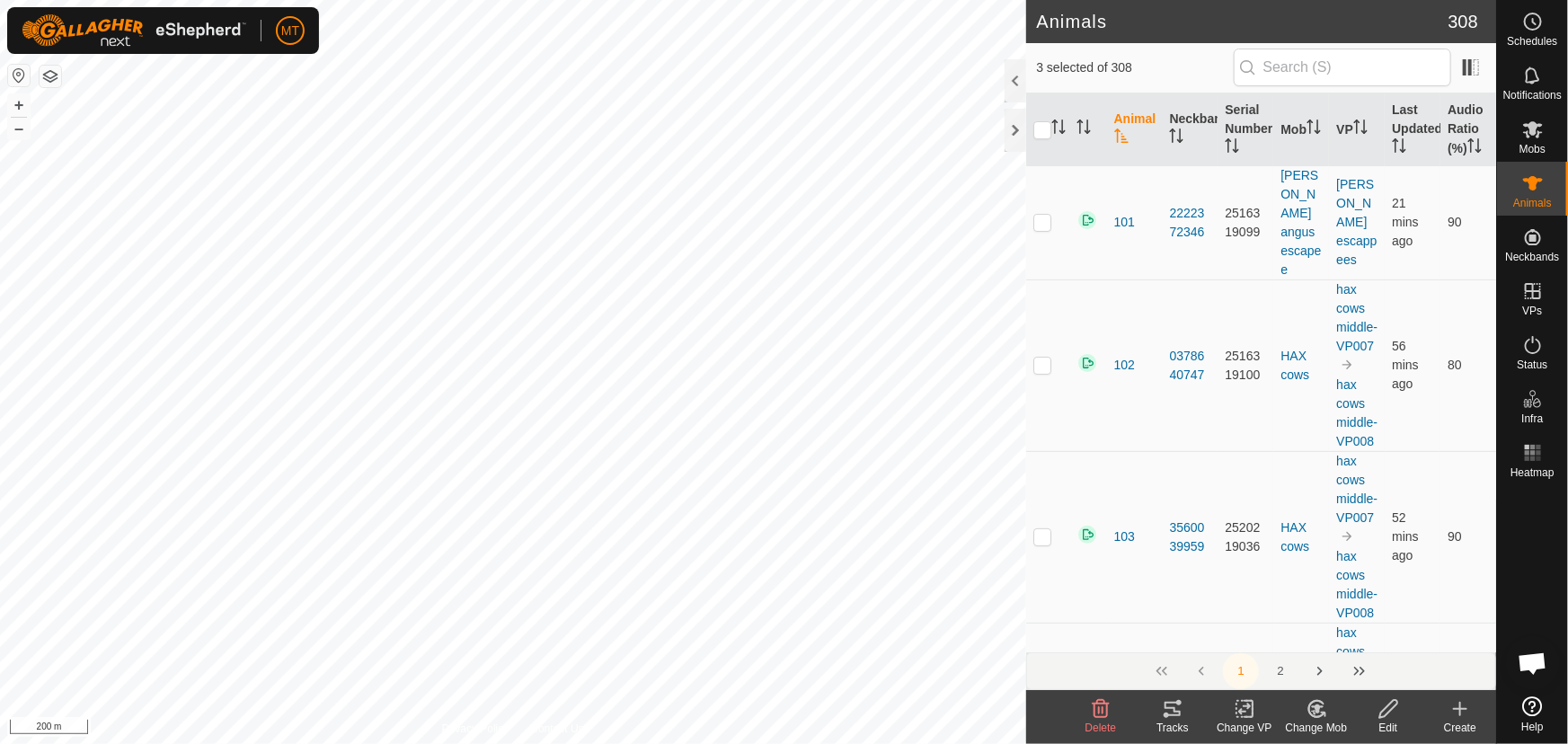
click at [1160, 713] on tracks-svg-icon at bounding box center [1173, 708] width 72 height 21
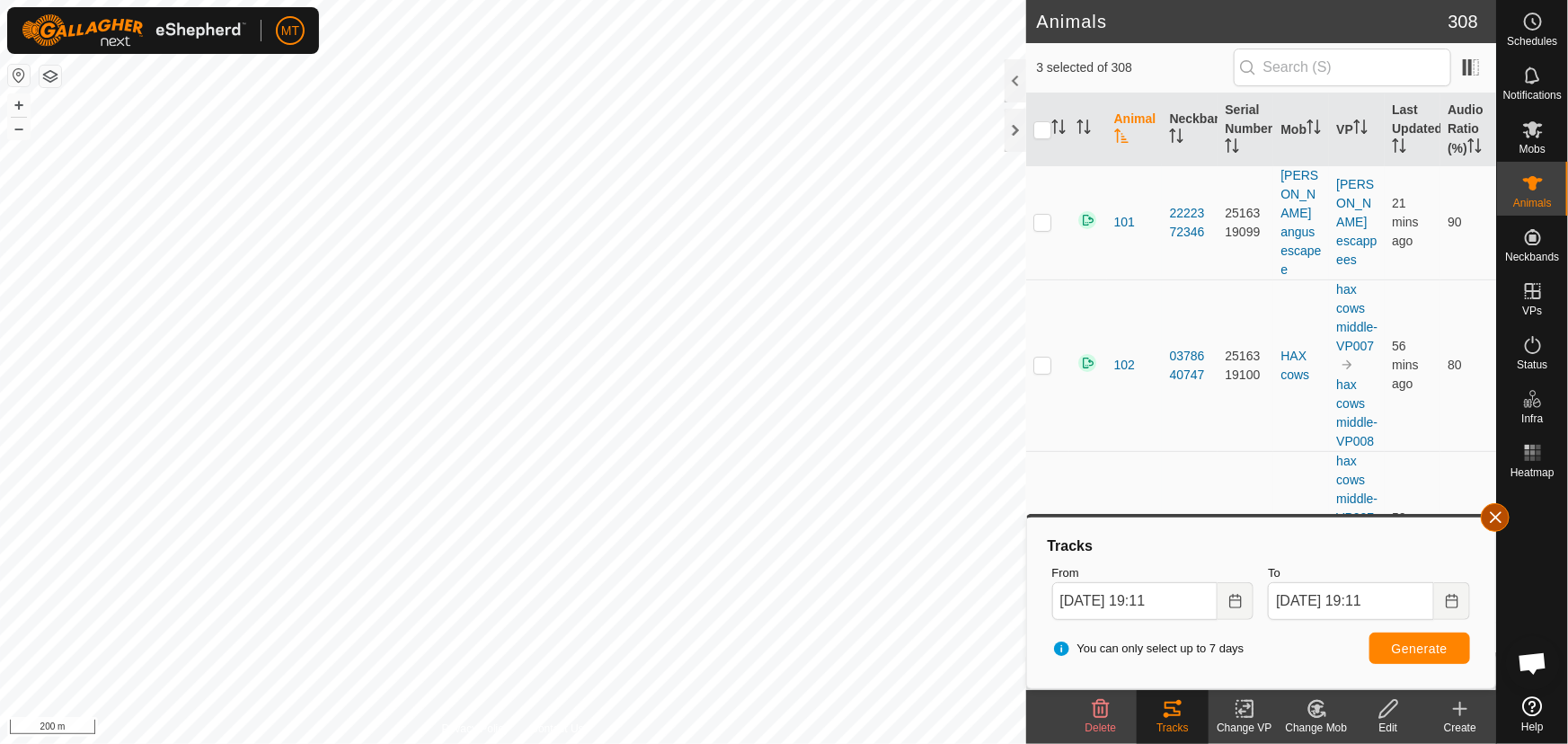
click at [1495, 513] on button "button" at bounding box center [1495, 517] width 29 height 29
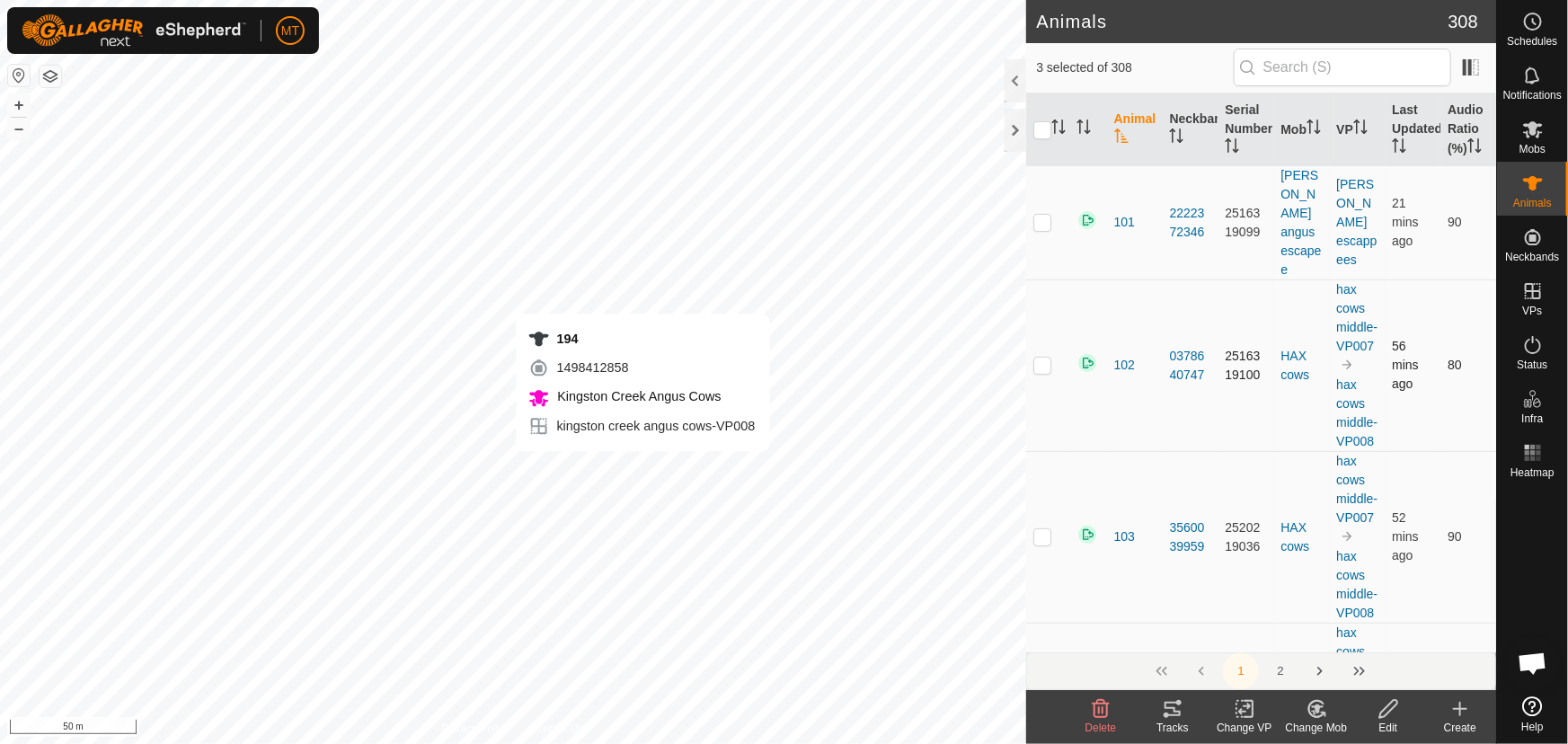
checkbox input "true"
click at [1164, 710] on icon at bounding box center [1172, 708] width 21 height 21
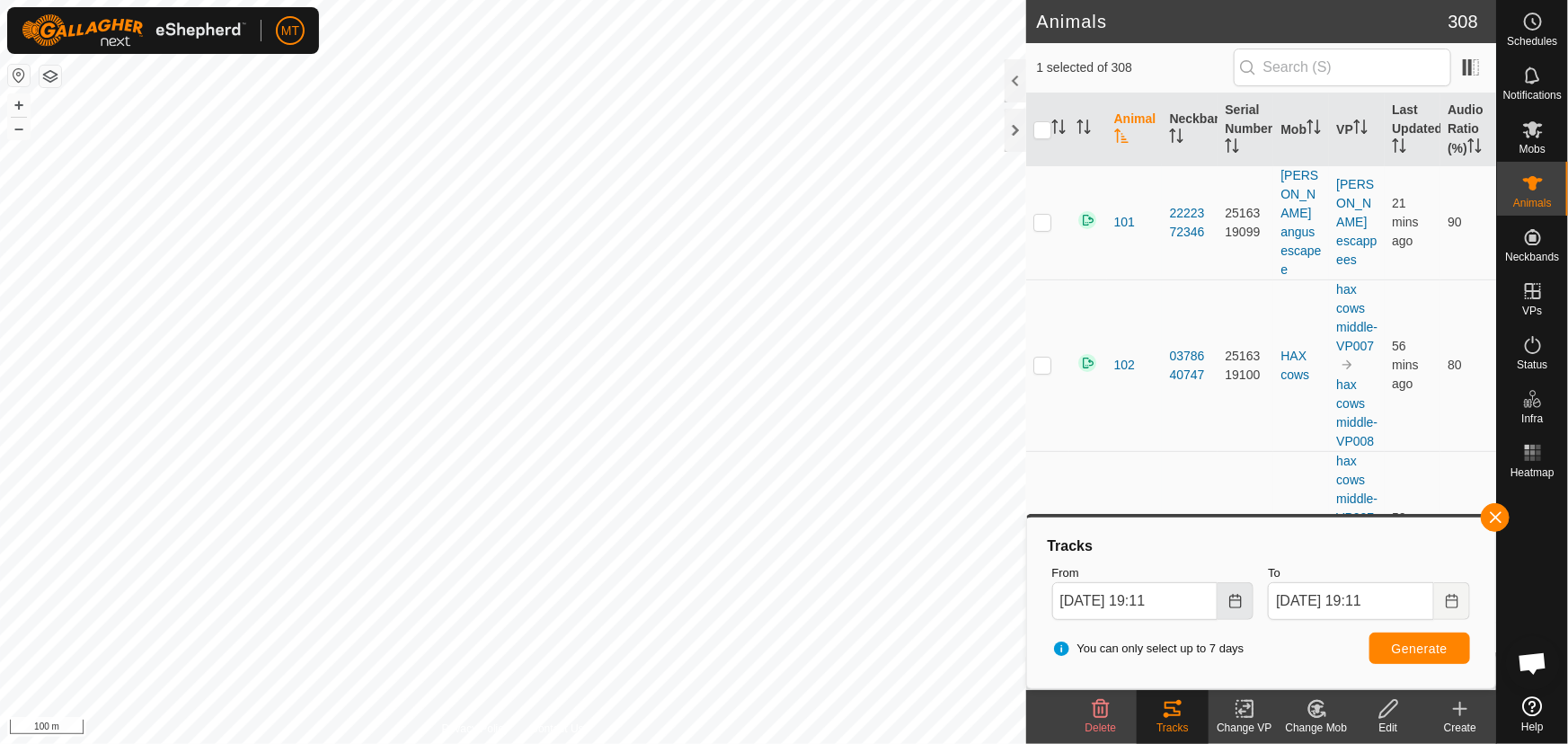
click at [1233, 599] on icon "Choose Date" at bounding box center [1236, 601] width 15 height 15
click at [1235, 596] on icon "Choose Date" at bounding box center [1236, 601] width 15 height 15
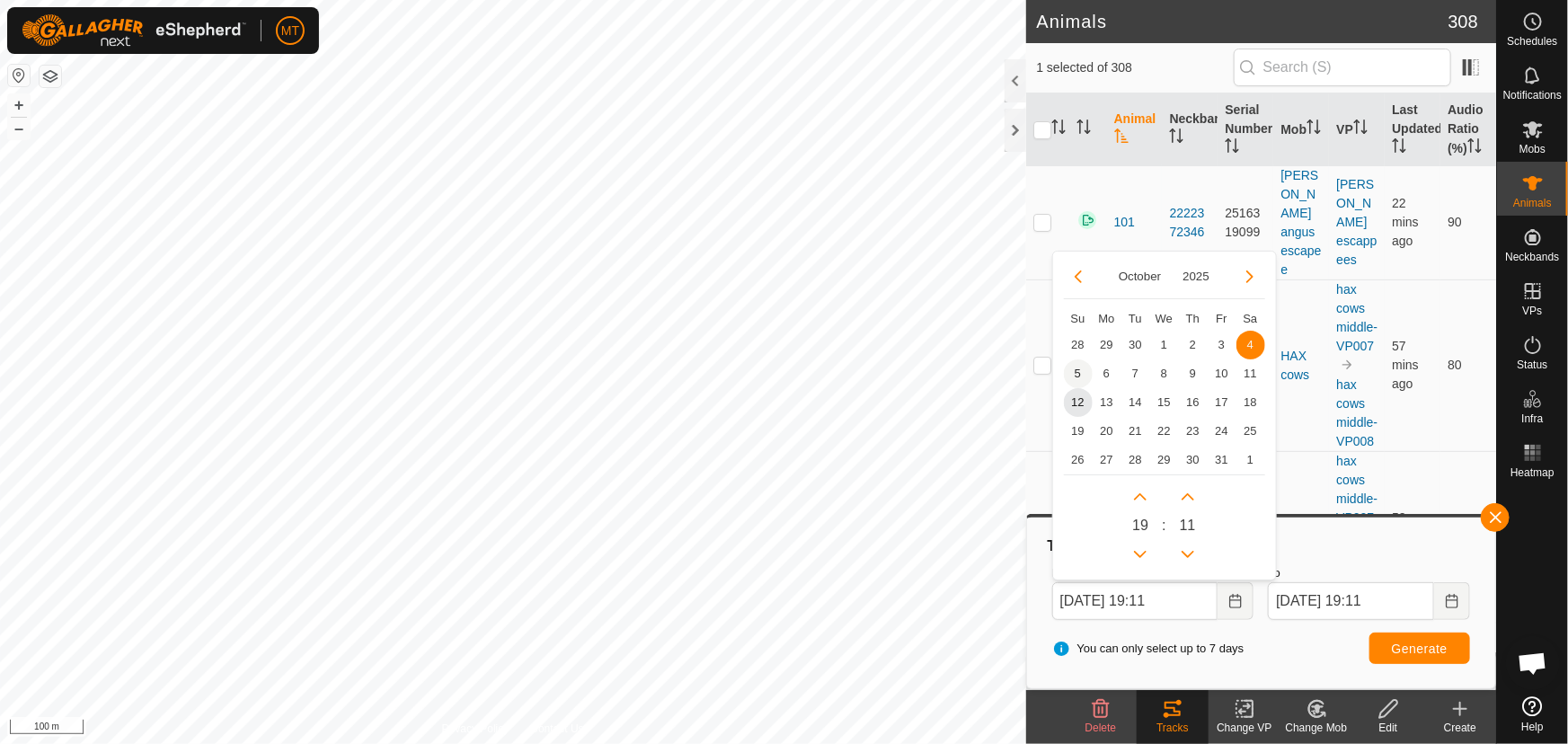
click at [1079, 366] on span "5" at bounding box center [1077, 373] width 29 height 29
type input "[DATE] 19:11"
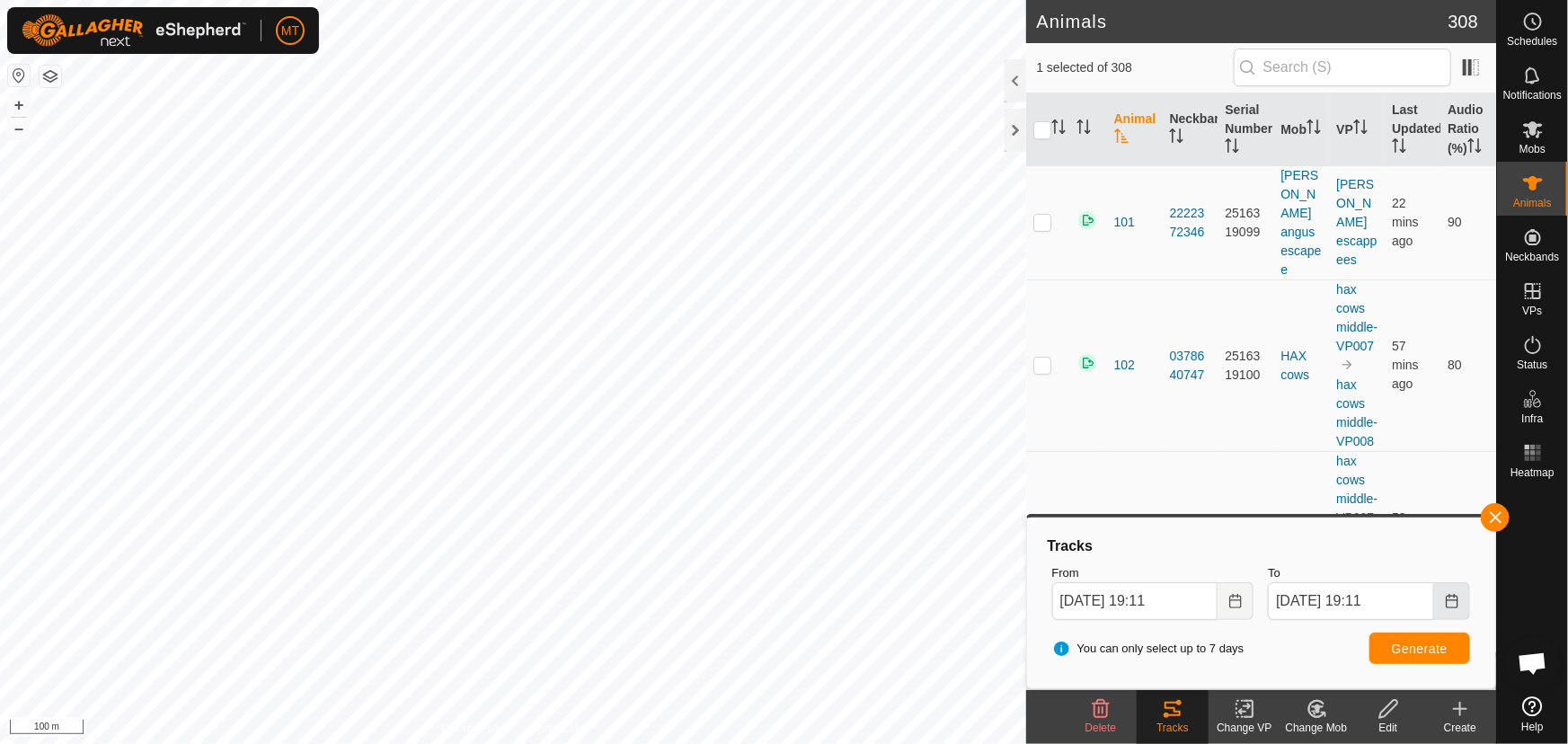
click at [1450, 605] on icon "Choose Date" at bounding box center [1452, 601] width 15 height 15
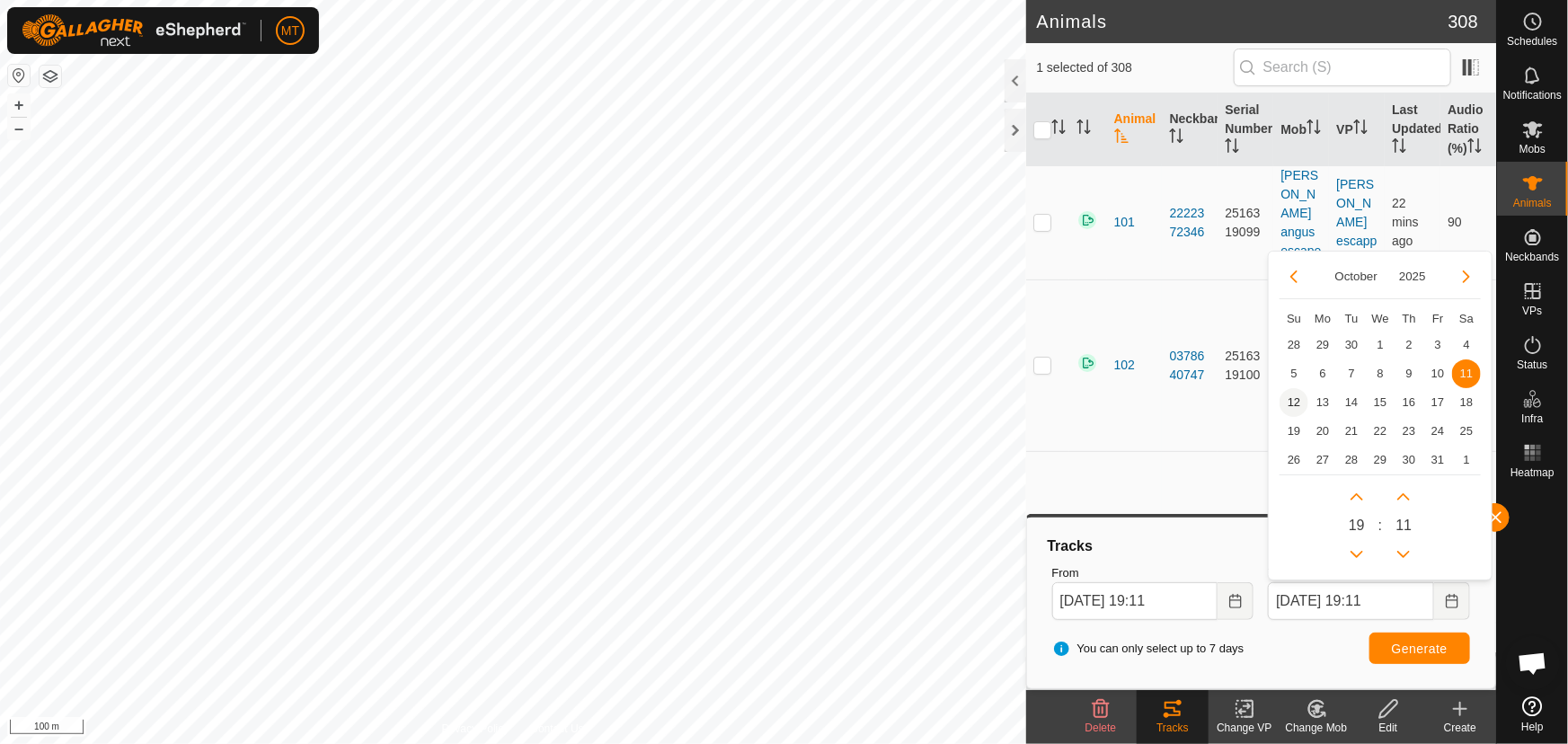
click at [1294, 399] on span "12" at bounding box center [1293, 402] width 29 height 29
type input "[DATE] 19:11"
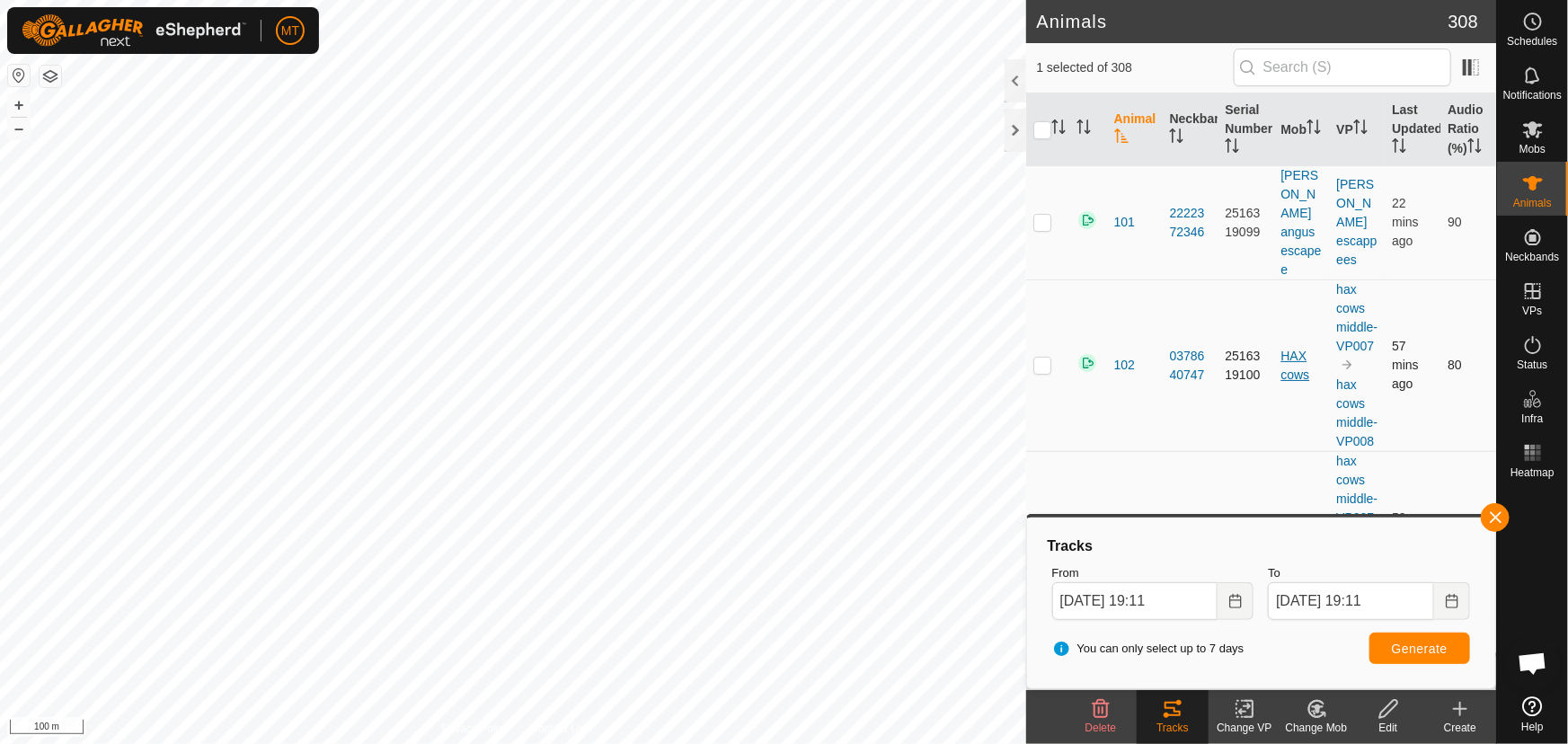
click at [1298, 368] on div "HAX cows" at bounding box center [1300, 366] width 42 height 38
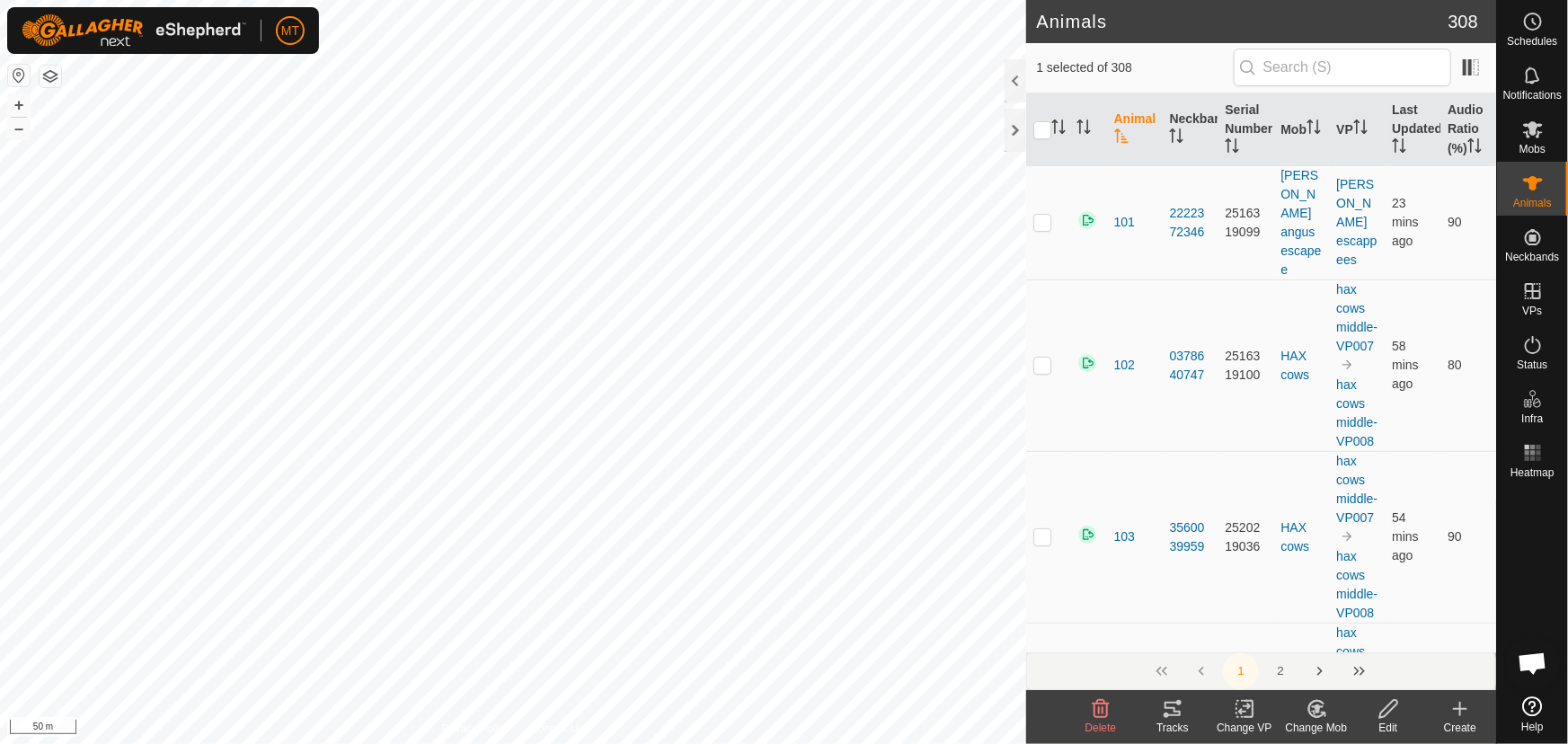
click at [1170, 713] on icon at bounding box center [1172, 708] width 21 height 21
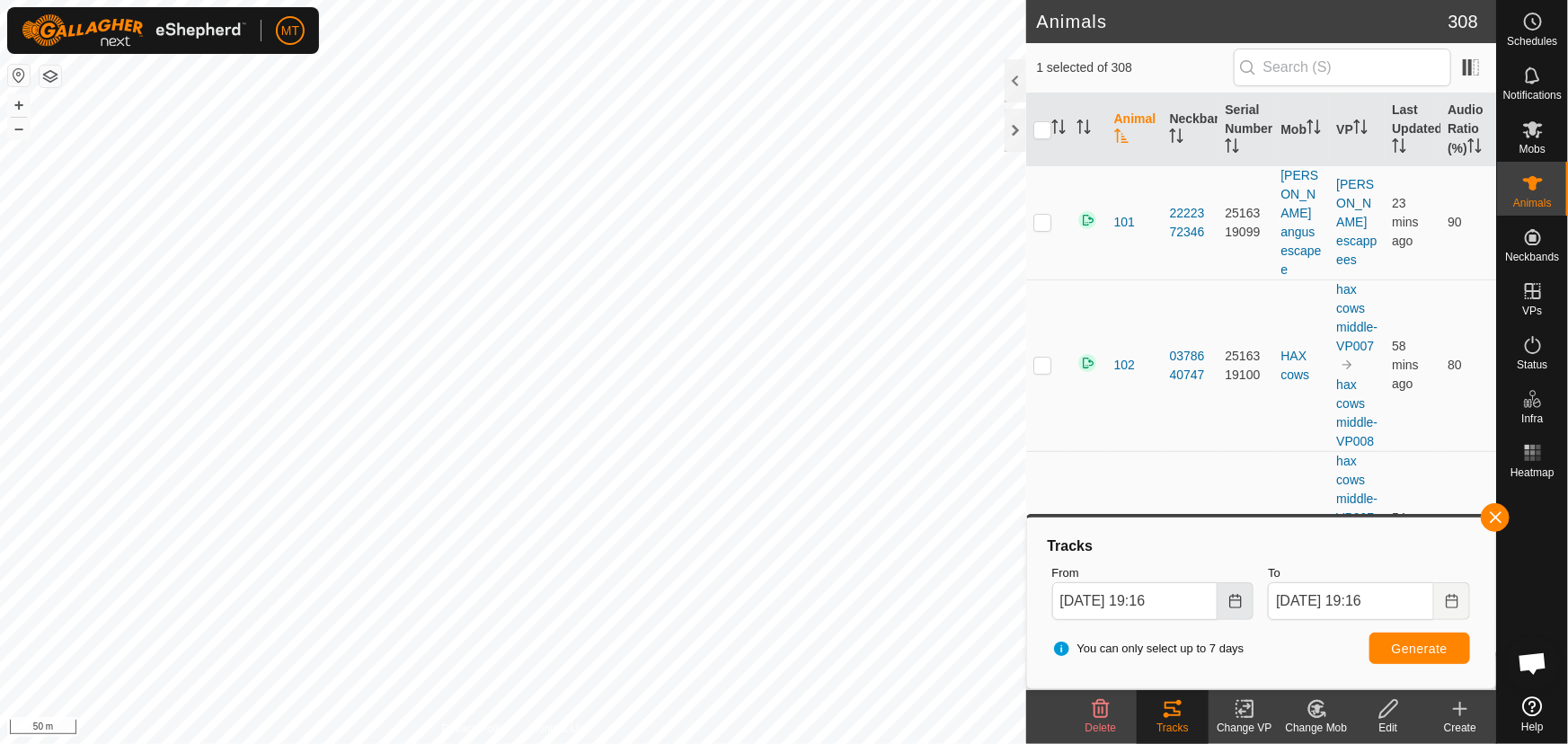
click at [1231, 601] on icon "Choose Date" at bounding box center [1236, 601] width 15 height 15
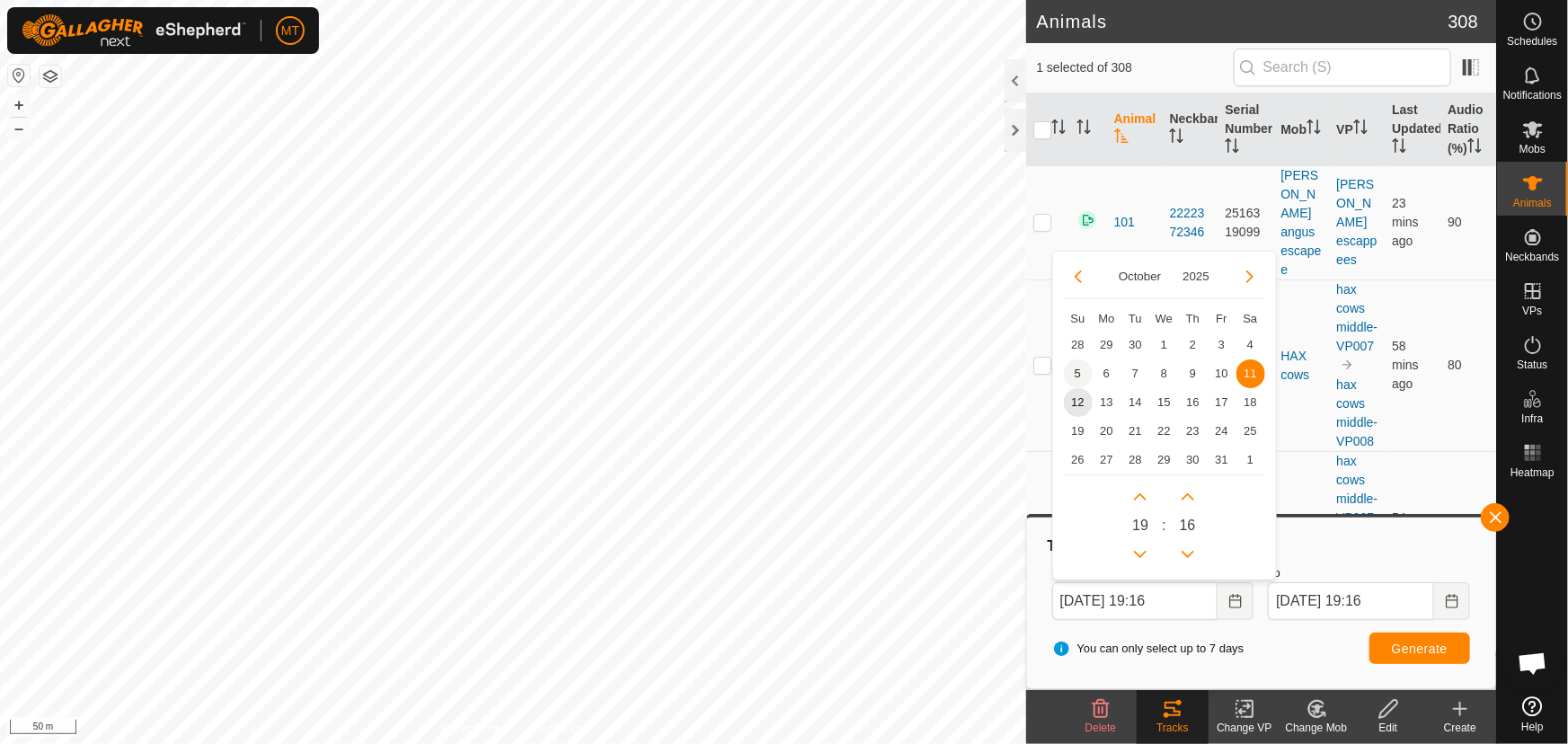
click at [1076, 370] on span "5" at bounding box center [1077, 373] width 29 height 29
type input "[DATE] 19:16"
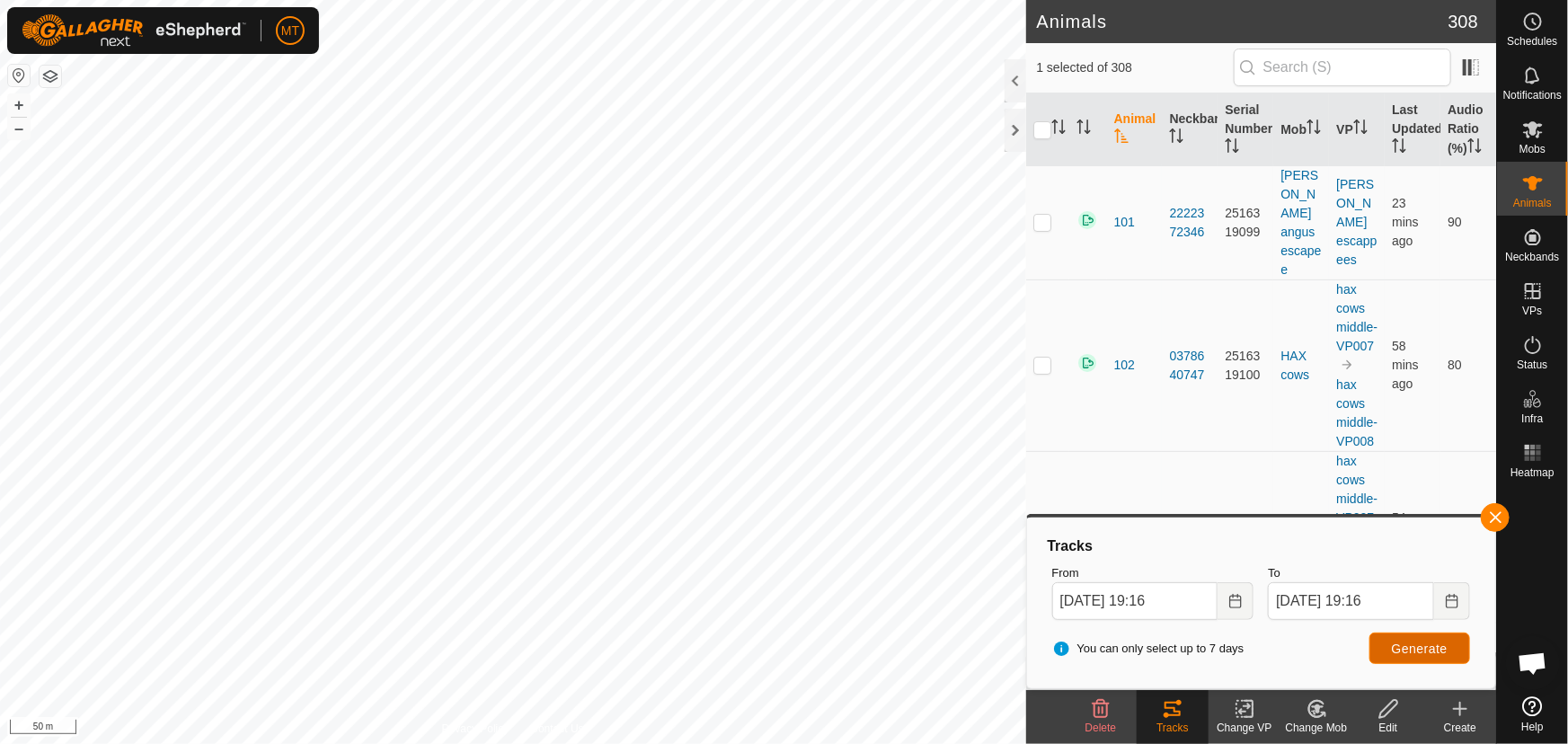
click at [1423, 650] on span "Generate" at bounding box center [1420, 649] width 56 height 15
checkbox input "true"
click at [1396, 647] on span "Generate" at bounding box center [1420, 649] width 56 height 15
